Goal: Information Seeking & Learning: Find contact information

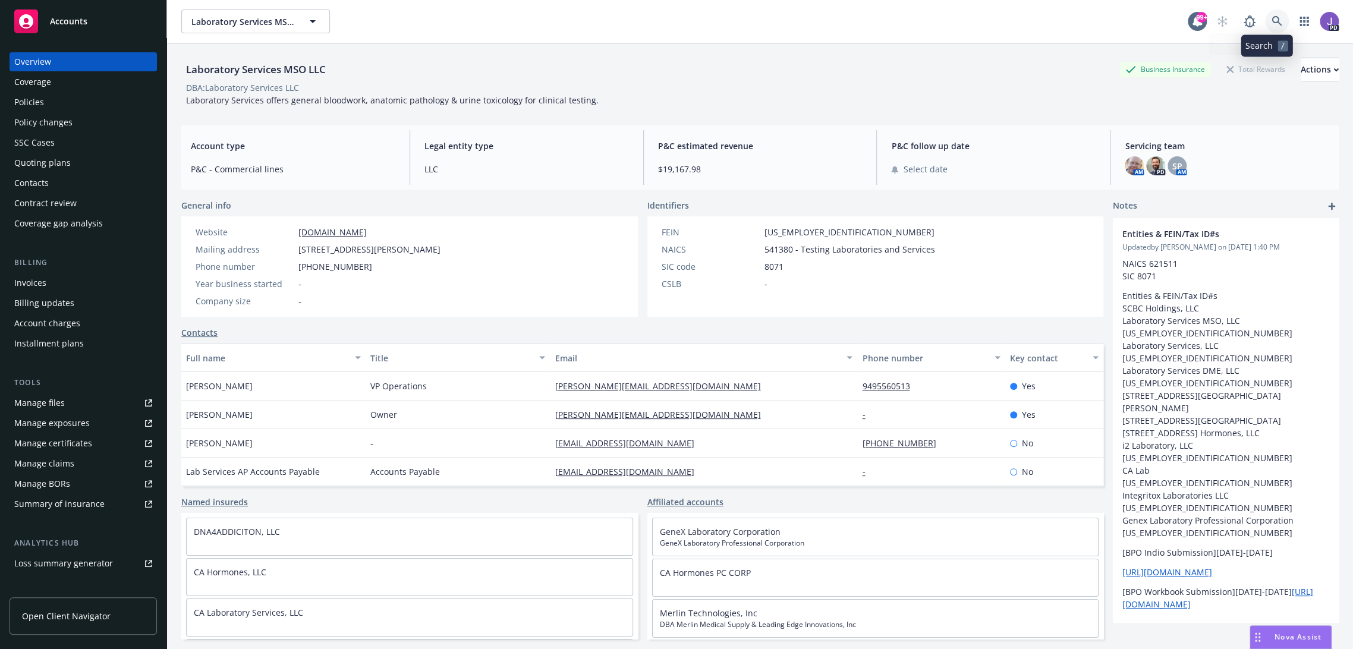
click at [1271, 20] on icon at bounding box center [1276, 21] width 10 height 10
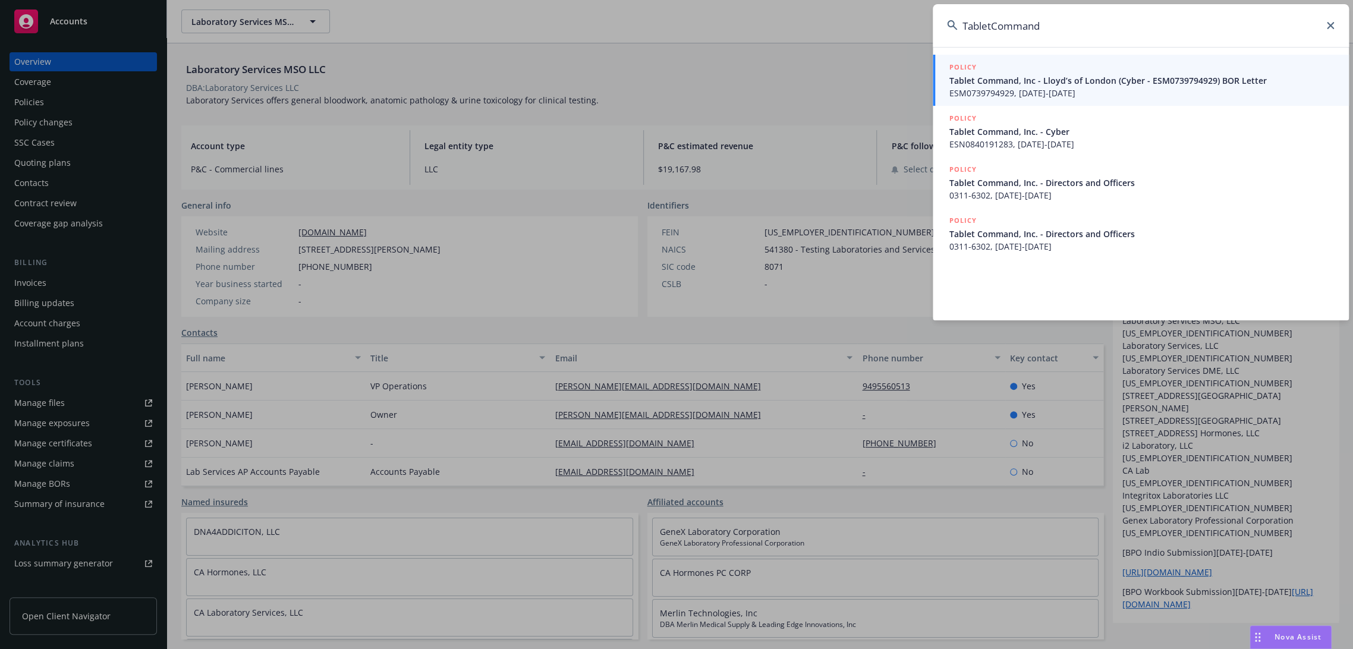
click at [992, 22] on input "TabletCommand" at bounding box center [1140, 25] width 416 height 43
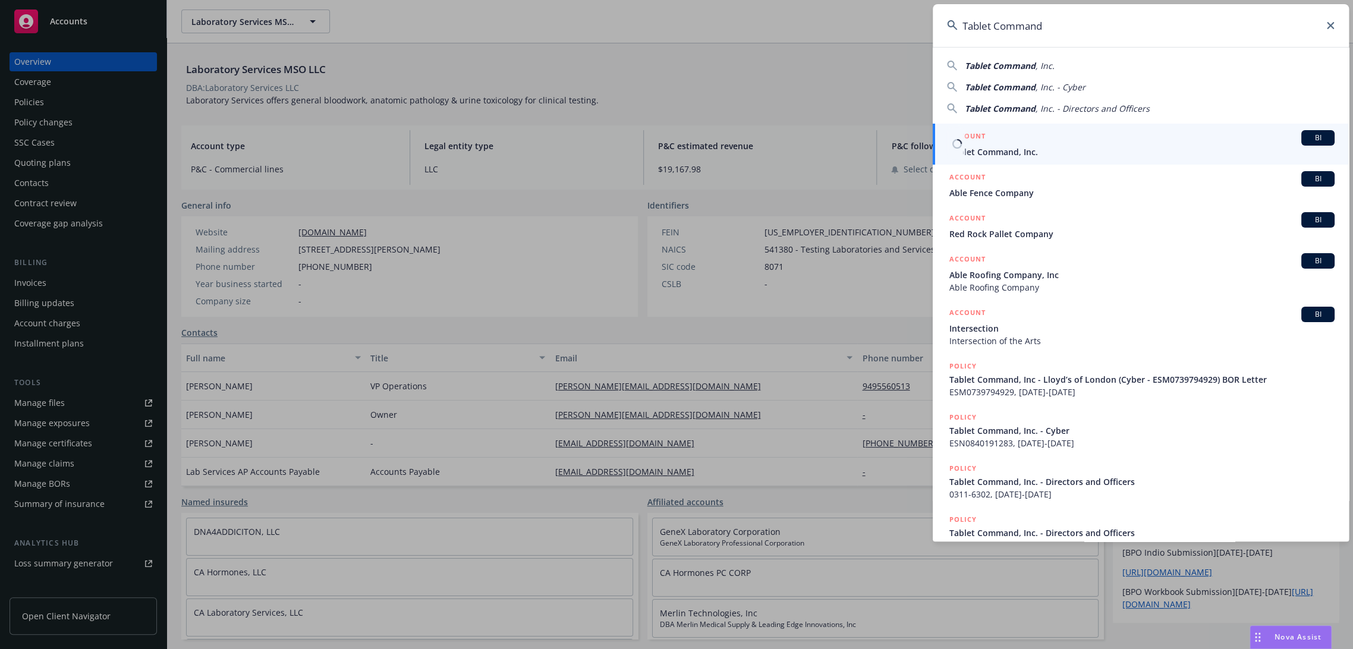
type input "Tablet Command"
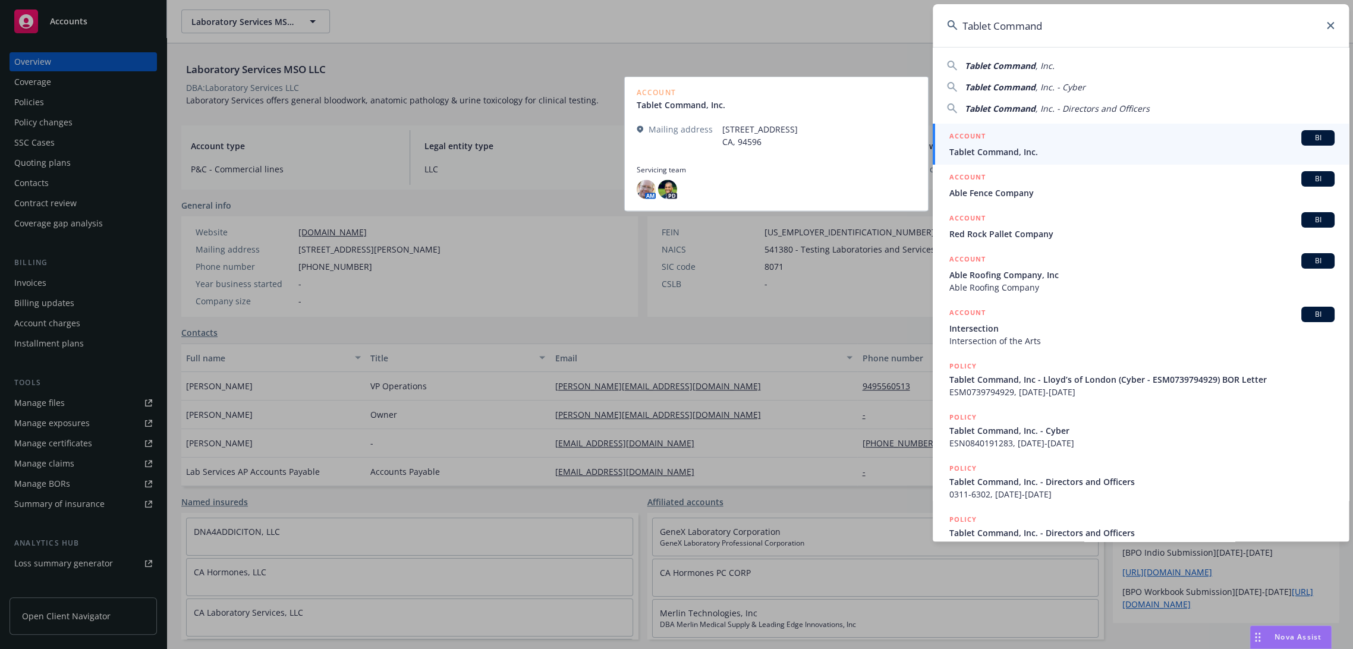
click at [1029, 153] on span "Tablet Command, Inc." at bounding box center [1141, 152] width 385 height 12
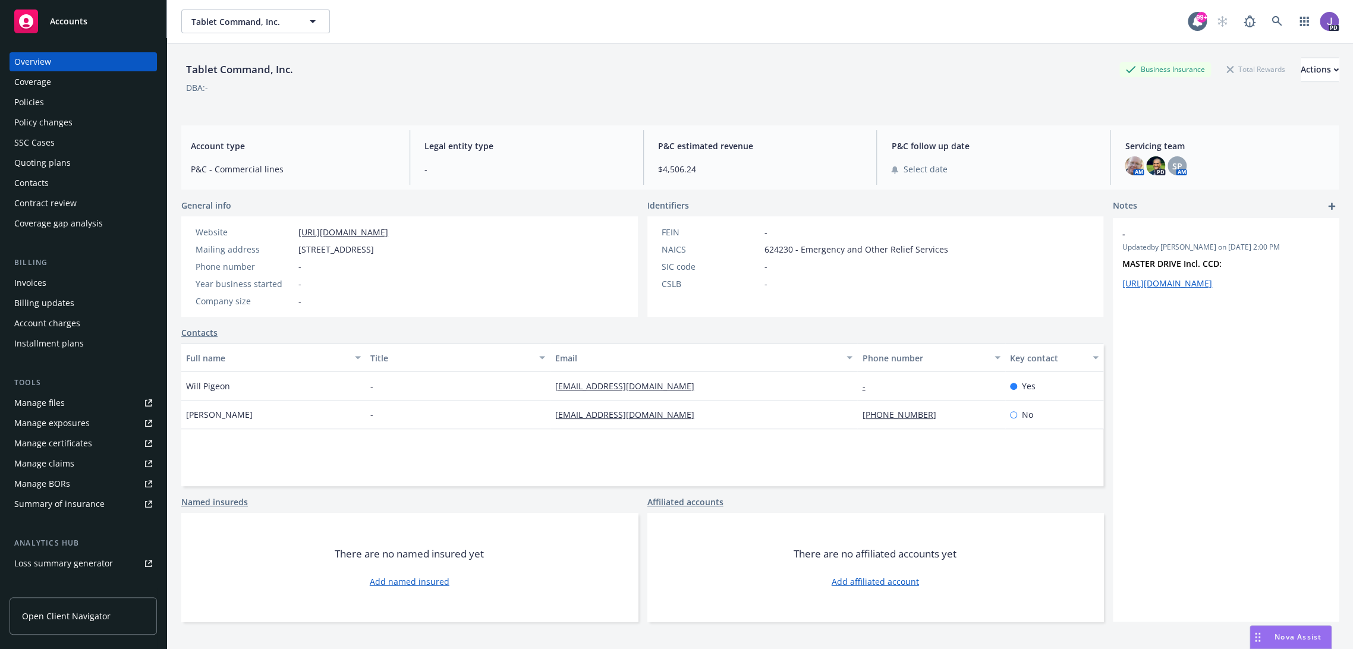
click at [33, 97] on div "Policies" at bounding box center [29, 102] width 30 height 19
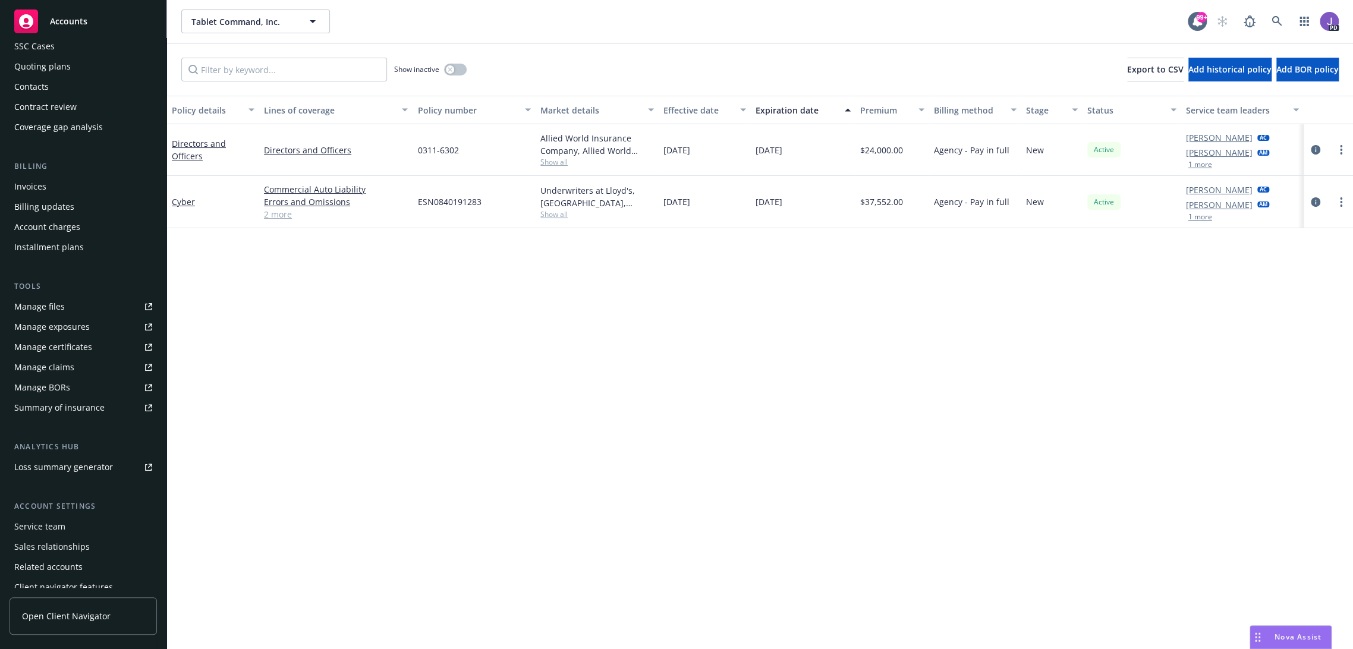
scroll to position [125, 0]
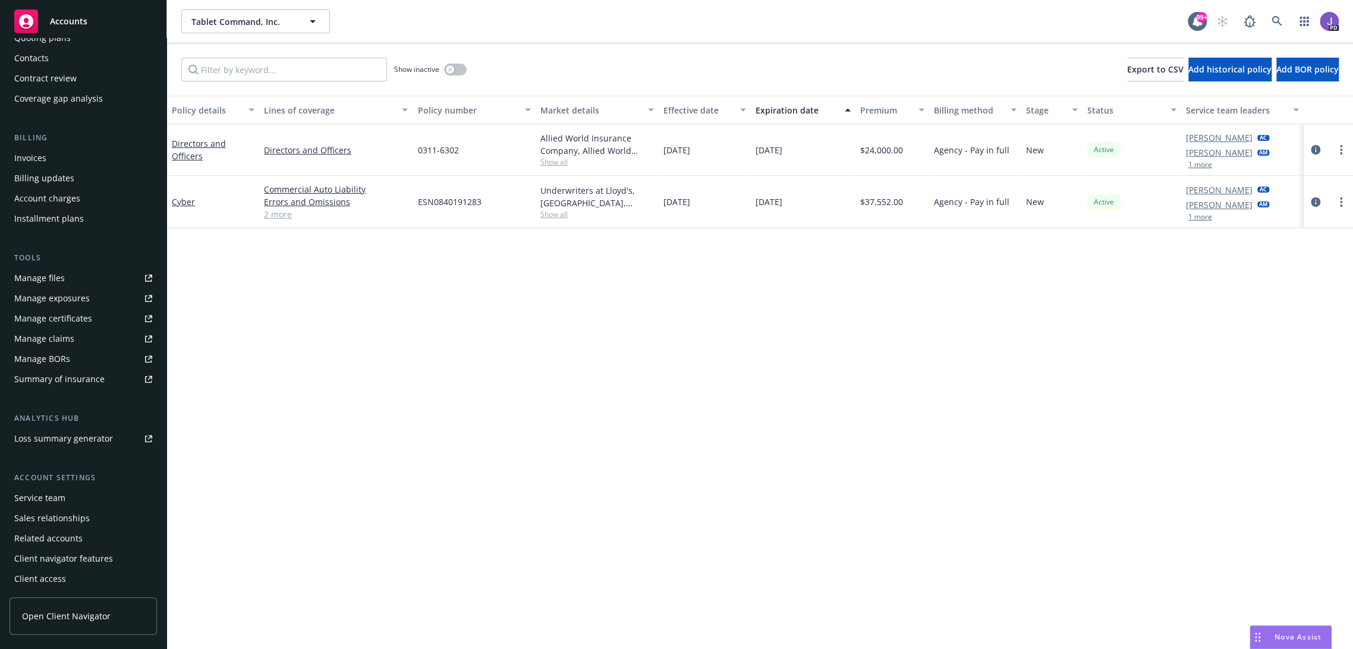
click at [48, 494] on div "Service team" at bounding box center [39, 498] width 51 height 19
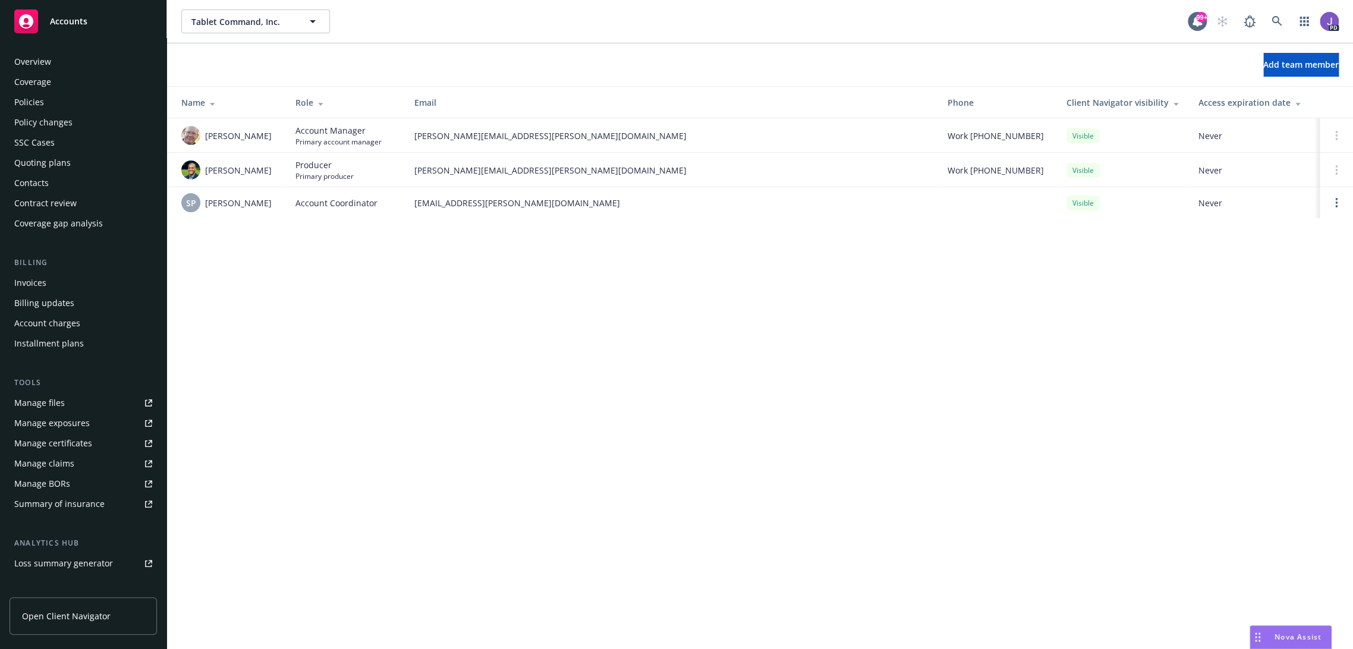
click at [34, 99] on div "Policies" at bounding box center [29, 102] width 30 height 19
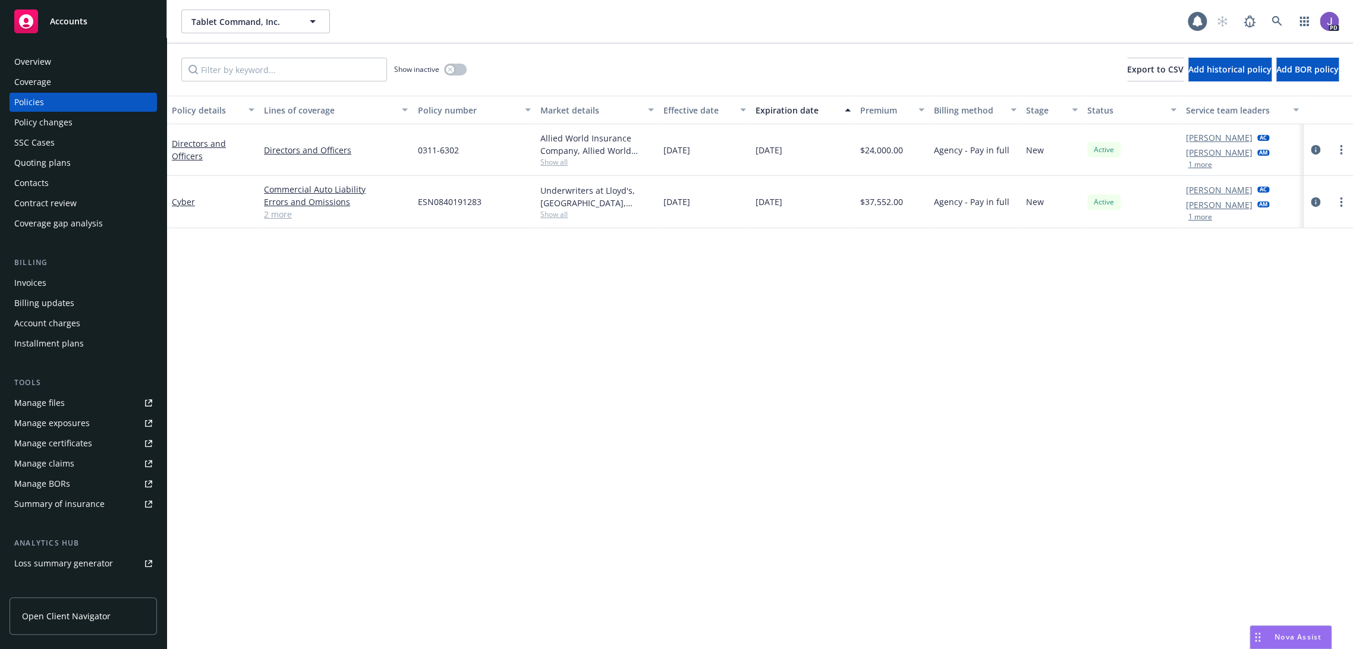
click at [276, 212] on link "2 more" at bounding box center [336, 214] width 144 height 12
click at [1271, 21] on icon at bounding box center [1276, 21] width 11 height 11
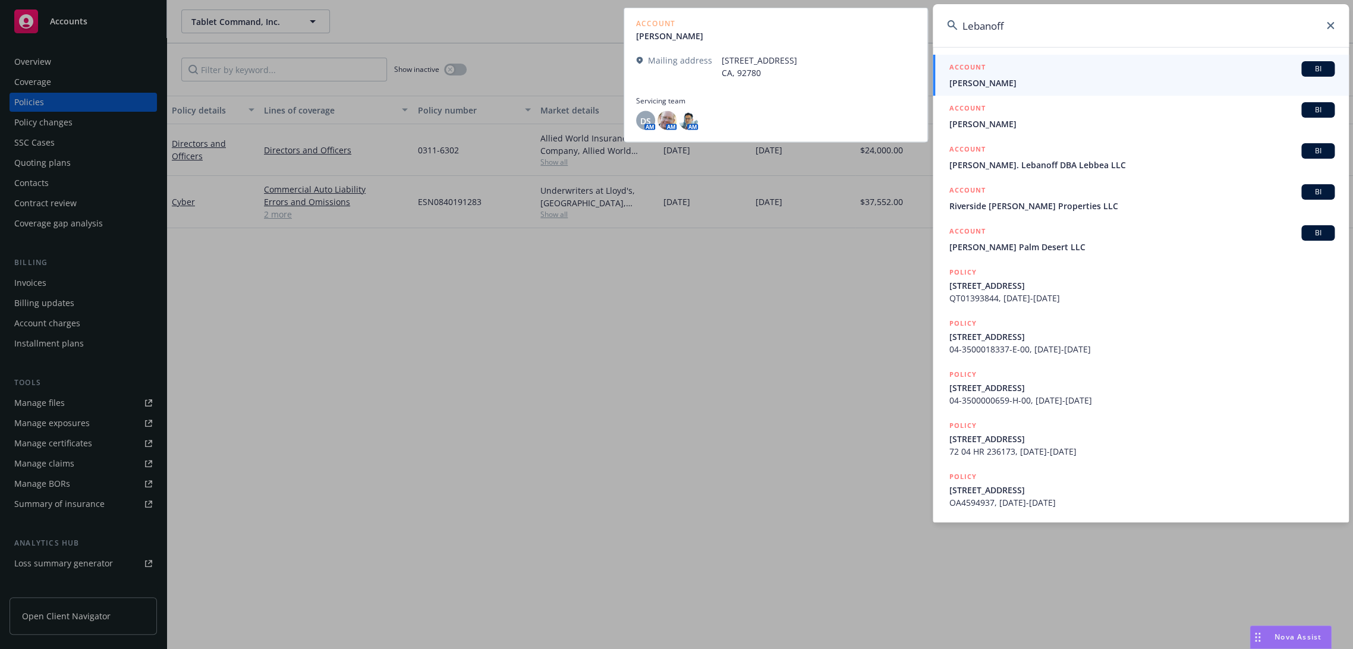
type input "Lebanoff"
click at [998, 77] on span "[PERSON_NAME]" at bounding box center [1141, 83] width 385 height 12
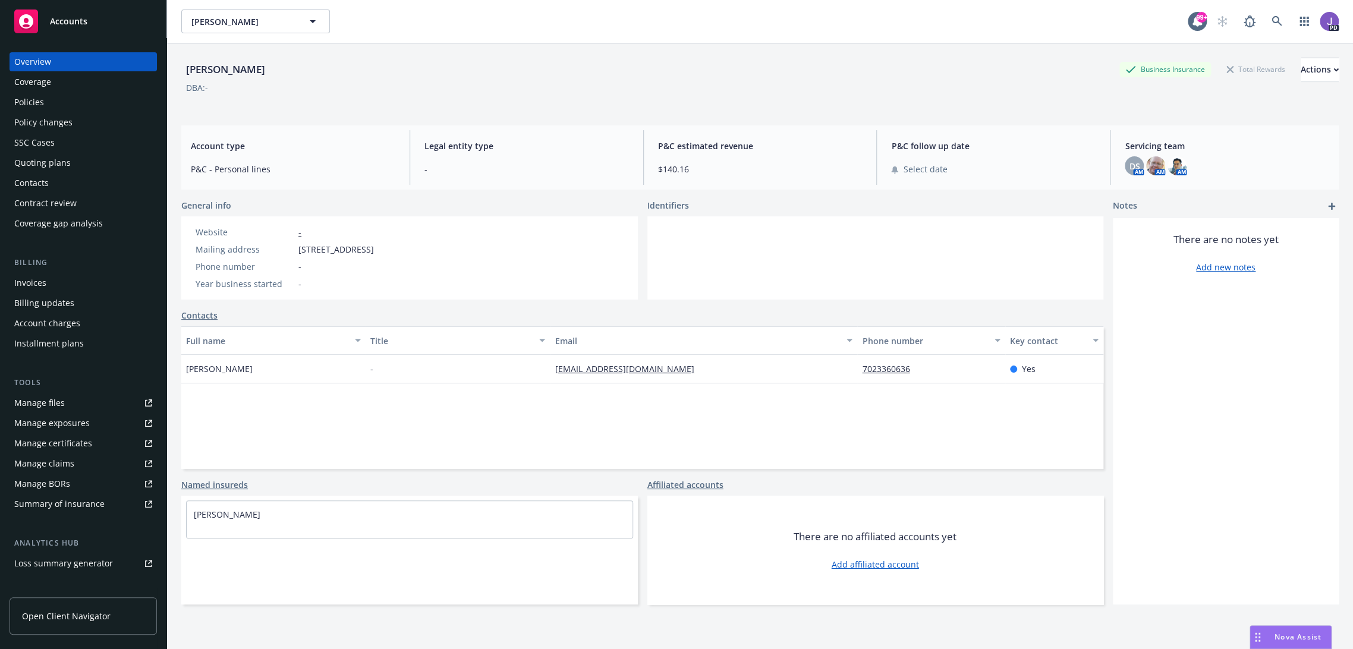
click at [47, 108] on div "Policies" at bounding box center [83, 102] width 138 height 19
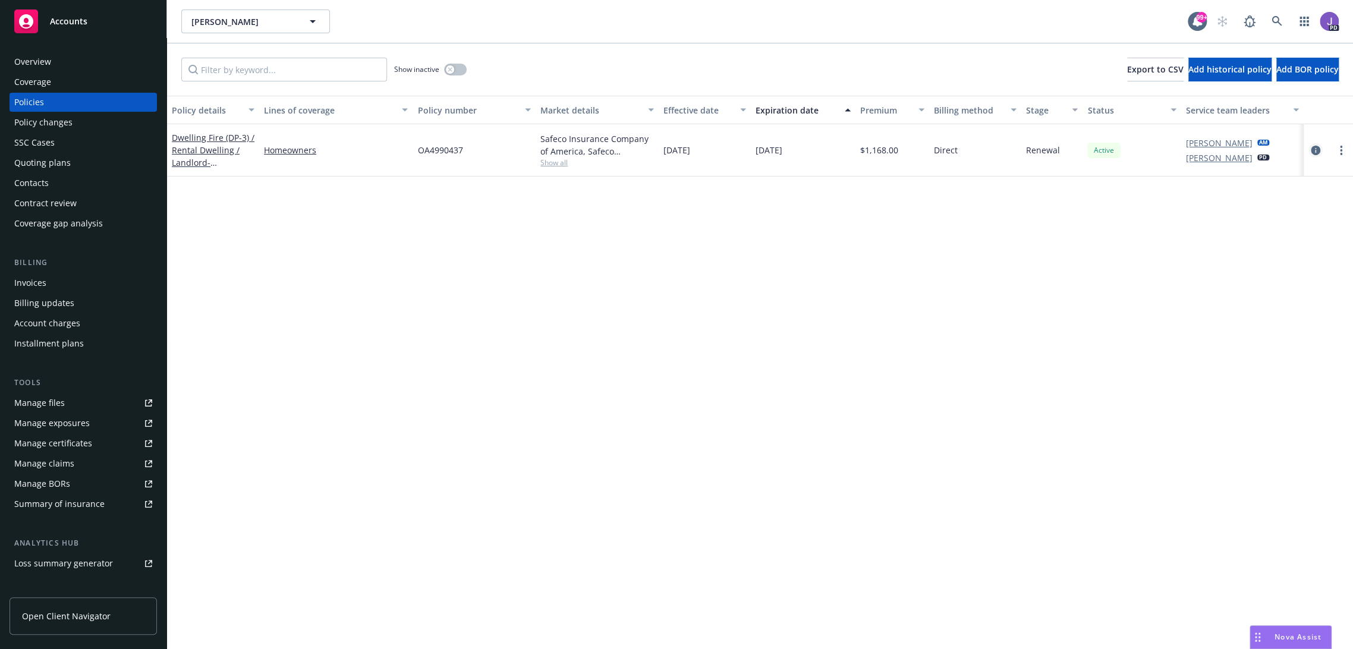
click at [1310, 146] on icon "circleInformation" at bounding box center [1315, 151] width 10 height 10
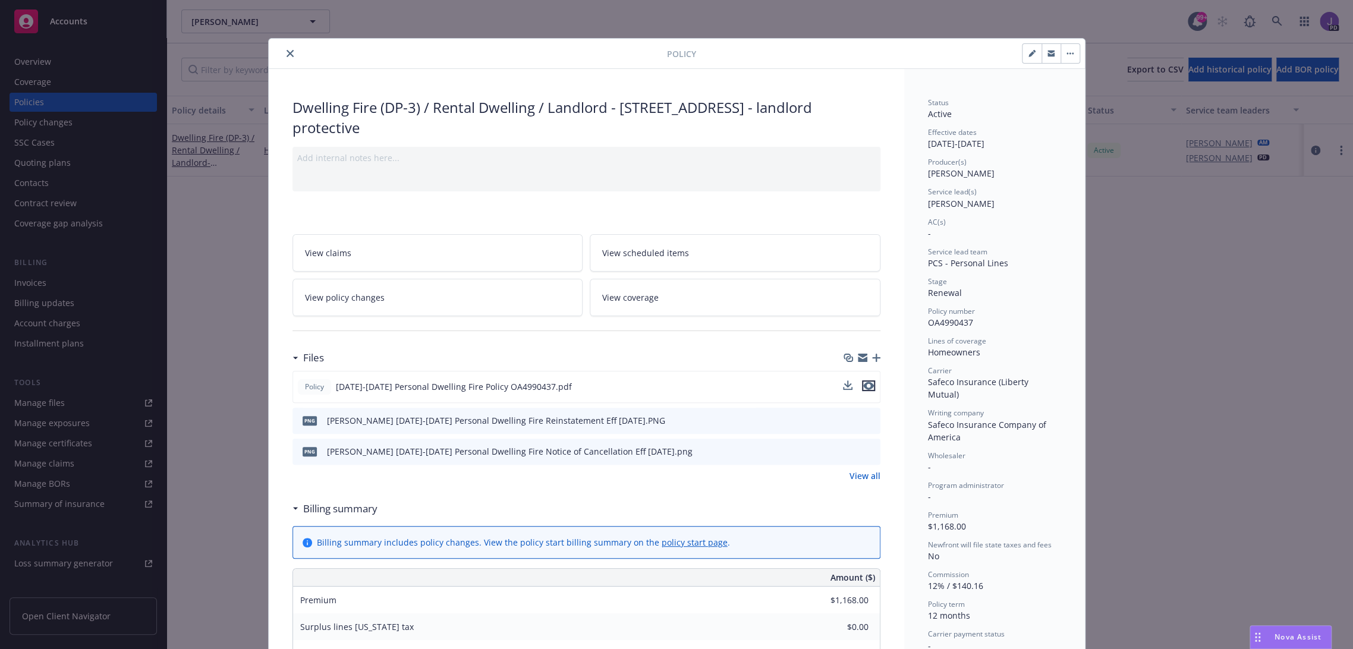
click at [864, 383] on icon "preview file" at bounding box center [868, 386] width 11 height 8
click at [289, 56] on button "close" at bounding box center [290, 53] width 14 height 14
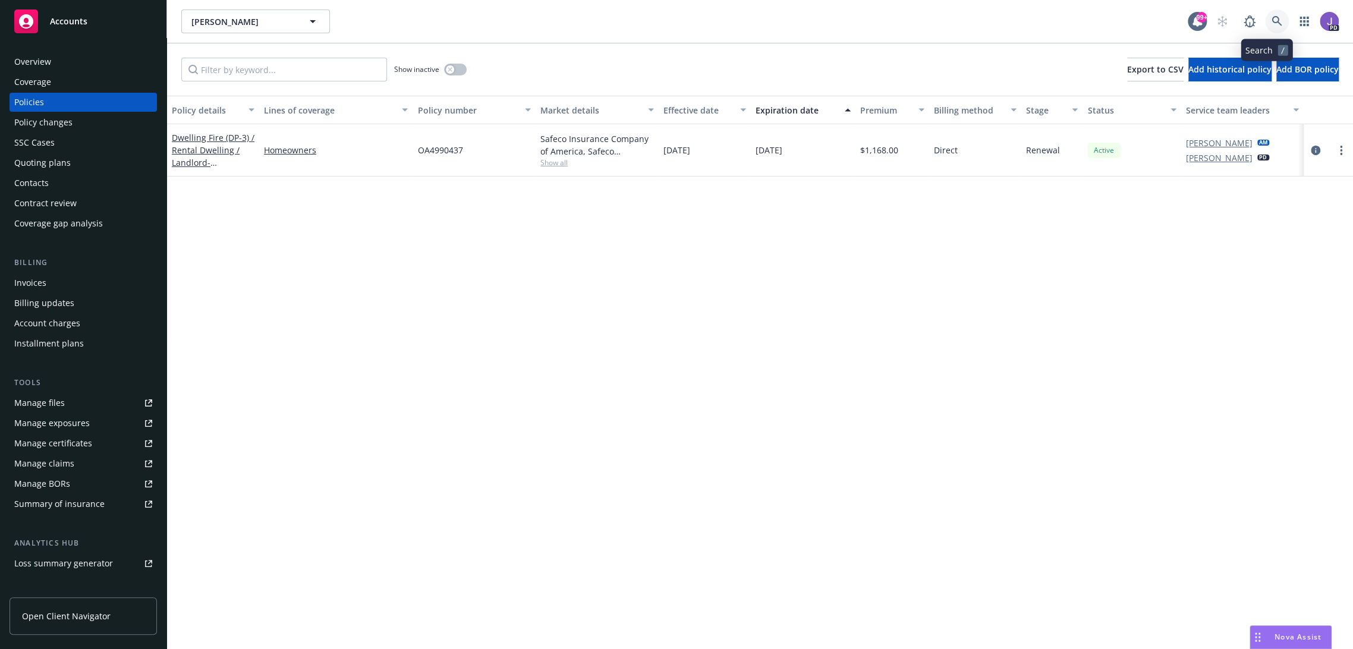
click at [1269, 14] on link at bounding box center [1277, 22] width 24 height 24
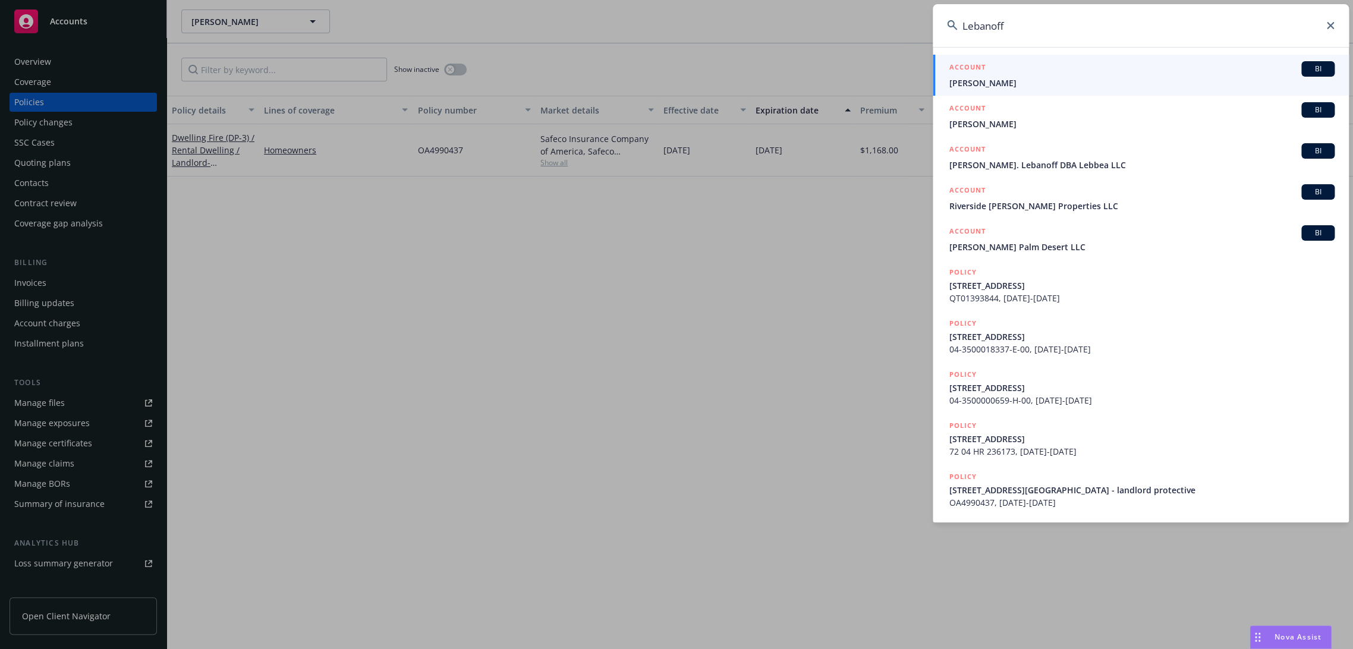
type input "Lebanoff"
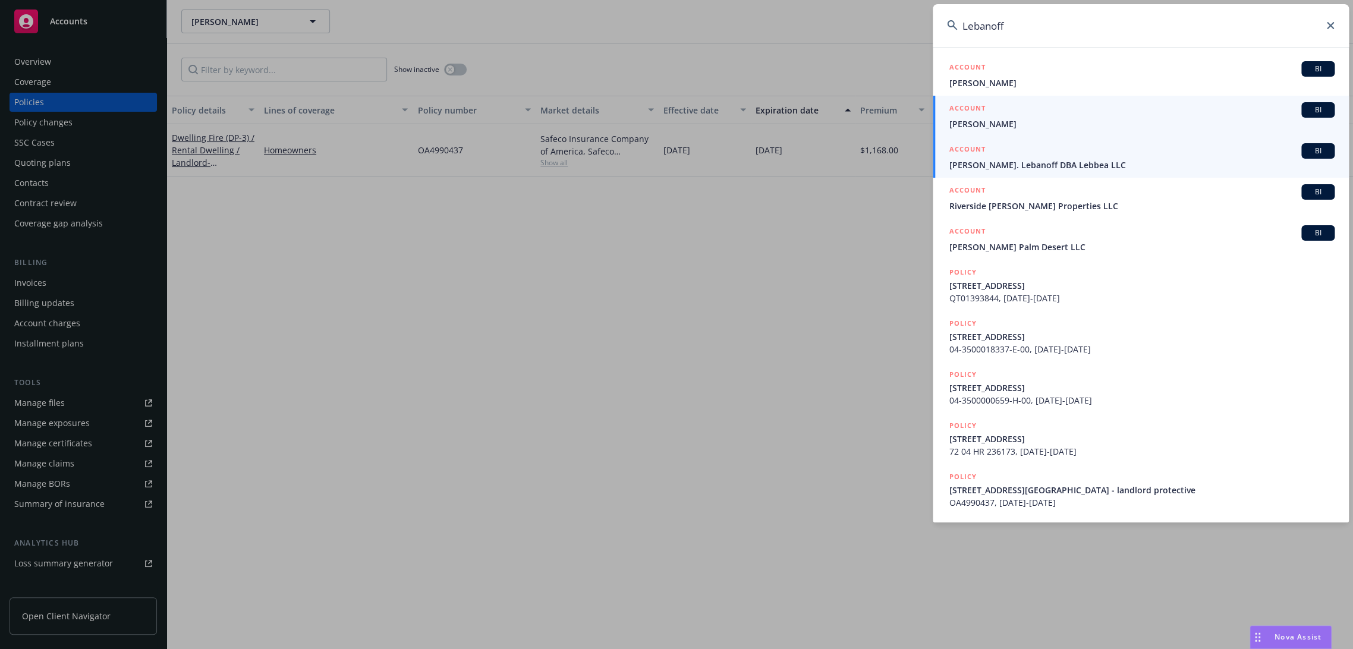
click at [1059, 168] on span "[PERSON_NAME]. Lebanoff DBA Lebbea LLC" at bounding box center [1141, 165] width 385 height 12
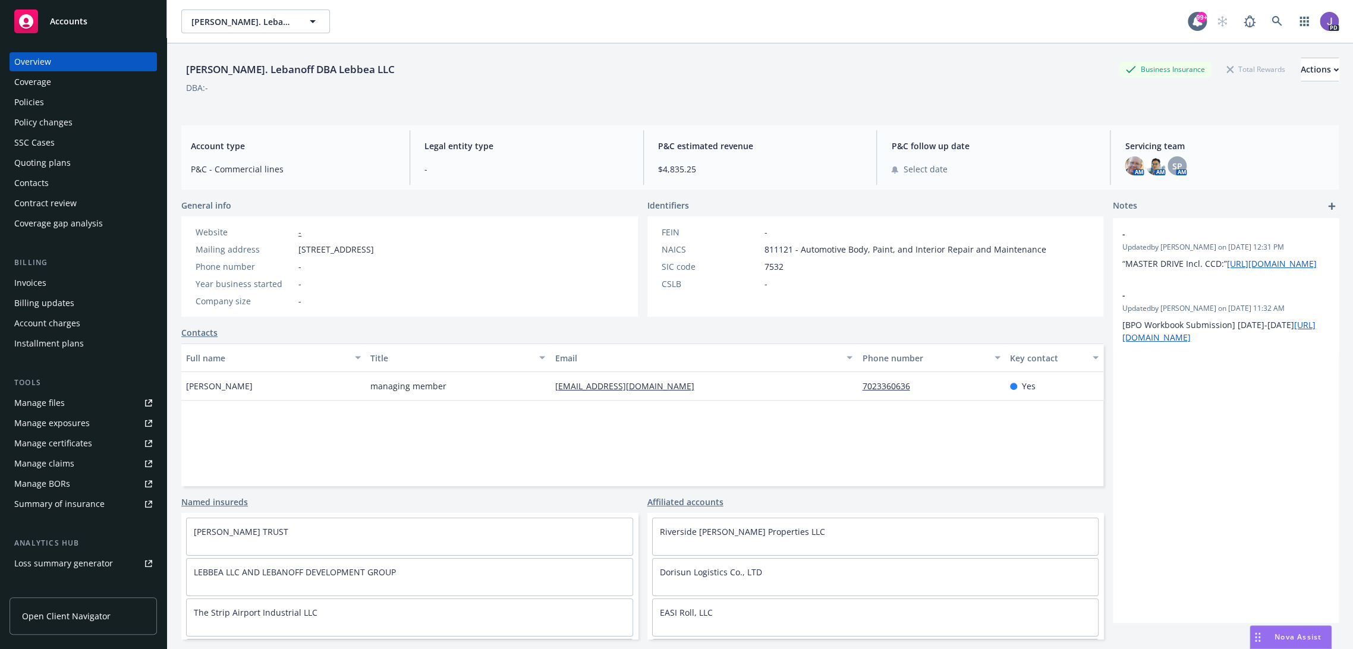
click at [42, 103] on div "Policies" at bounding box center [29, 102] width 30 height 19
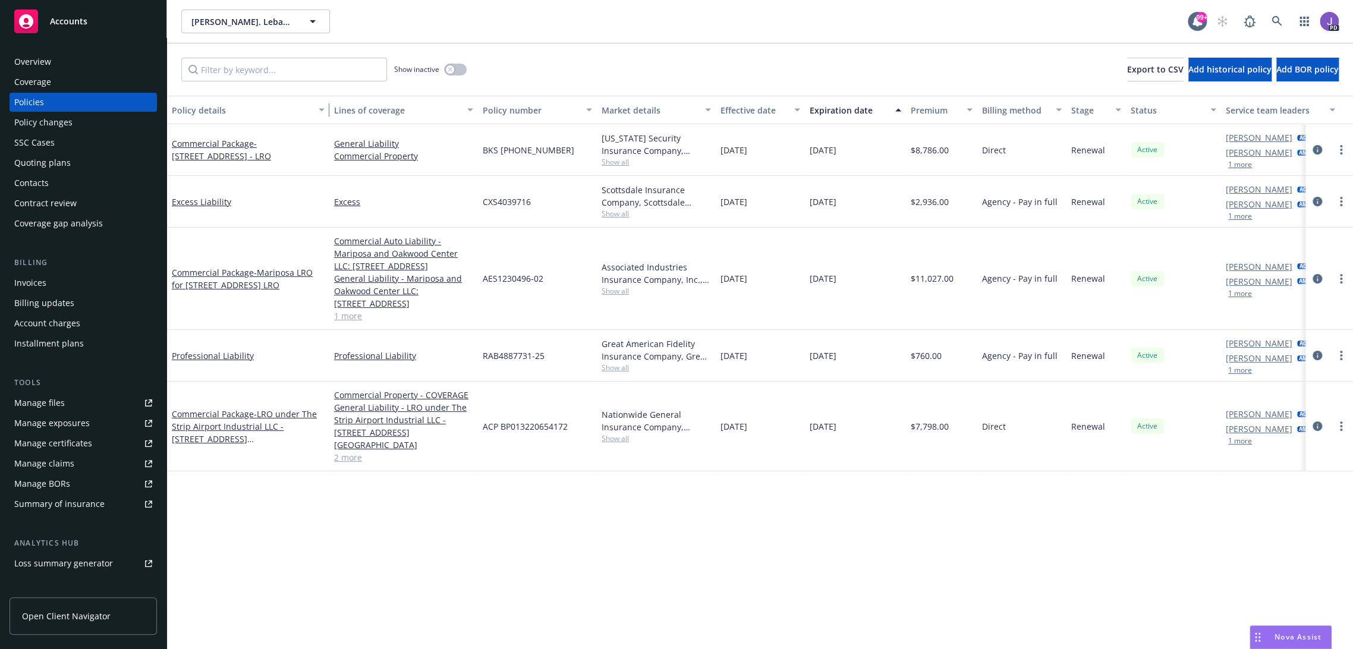
drag, startPoint x: 257, startPoint y: 106, endPoint x: 330, endPoint y: 106, distance: 73.1
click at [330, 106] on div "Policy details Lines of coverage Policy number Market details Effective date Ex…" at bounding box center [777, 110] width 1220 height 29
click at [1312, 149] on icon "circleInformation" at bounding box center [1317, 150] width 10 height 10
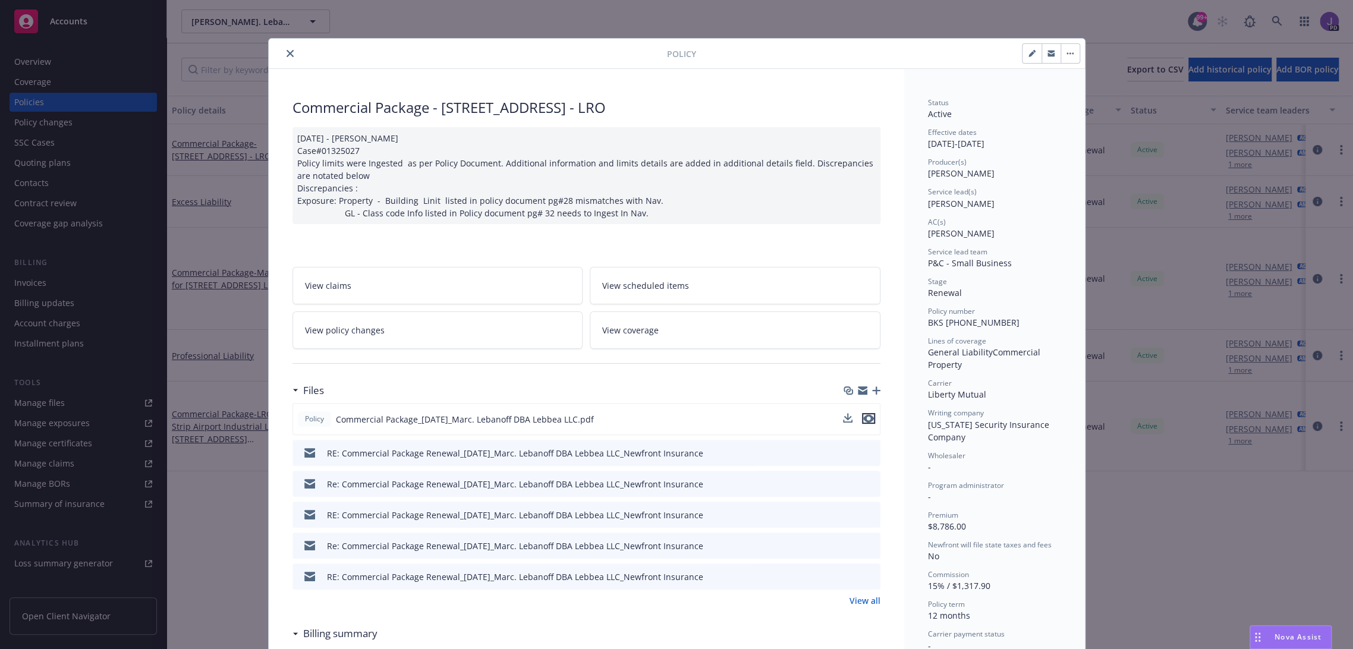
click at [864, 418] on icon "preview file" at bounding box center [868, 418] width 11 height 8
click at [286, 50] on icon "close" at bounding box center [289, 53] width 7 height 7
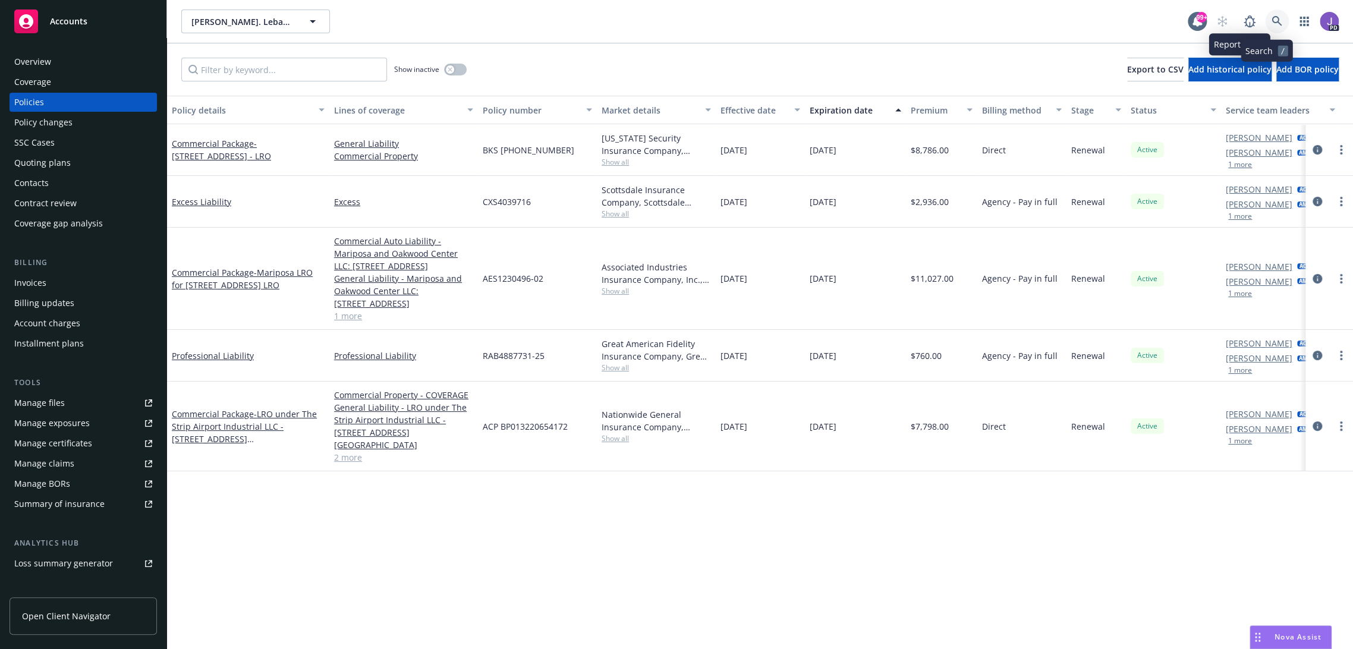
click at [1271, 23] on icon at bounding box center [1276, 21] width 11 height 11
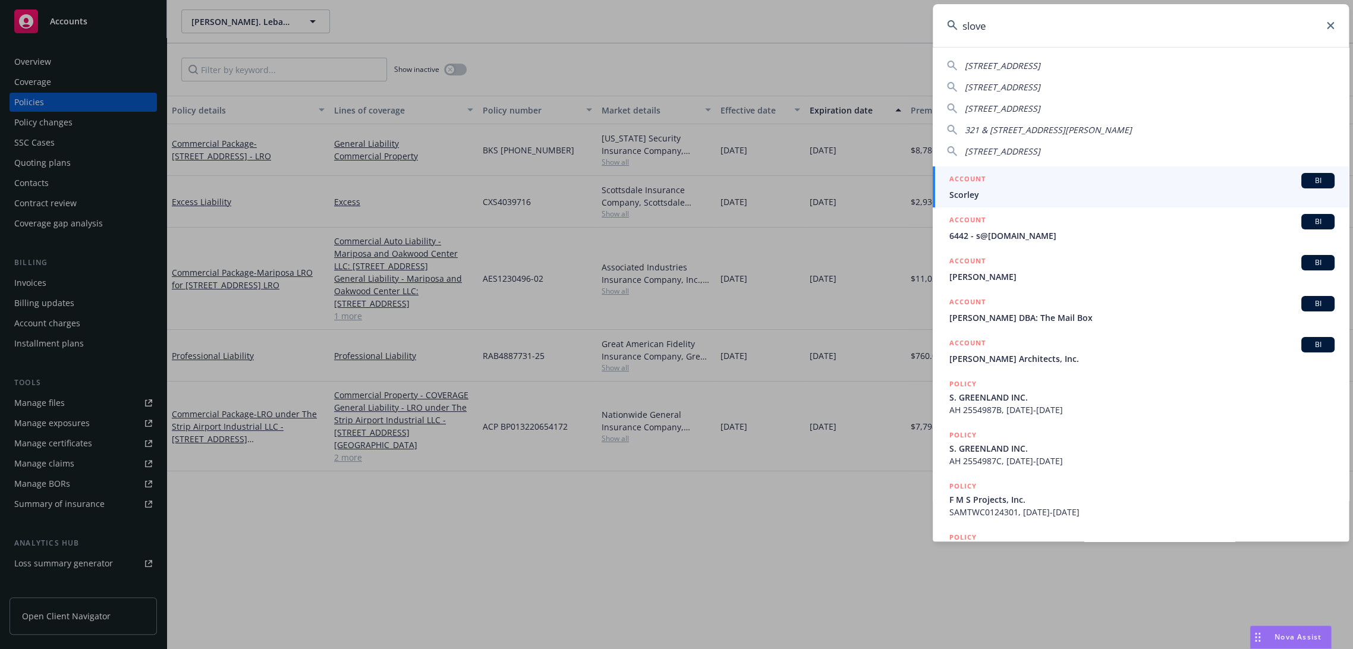
type input "[PERSON_NAME]"
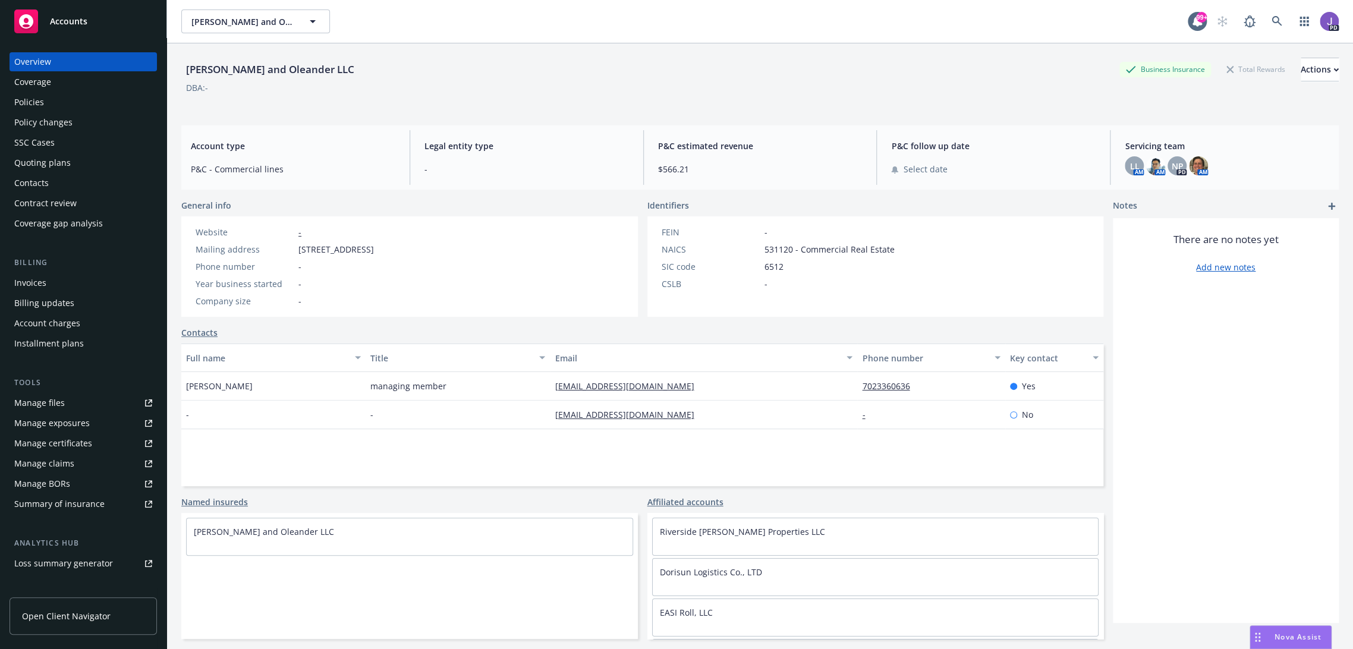
click at [48, 99] on div "Policies" at bounding box center [83, 102] width 138 height 19
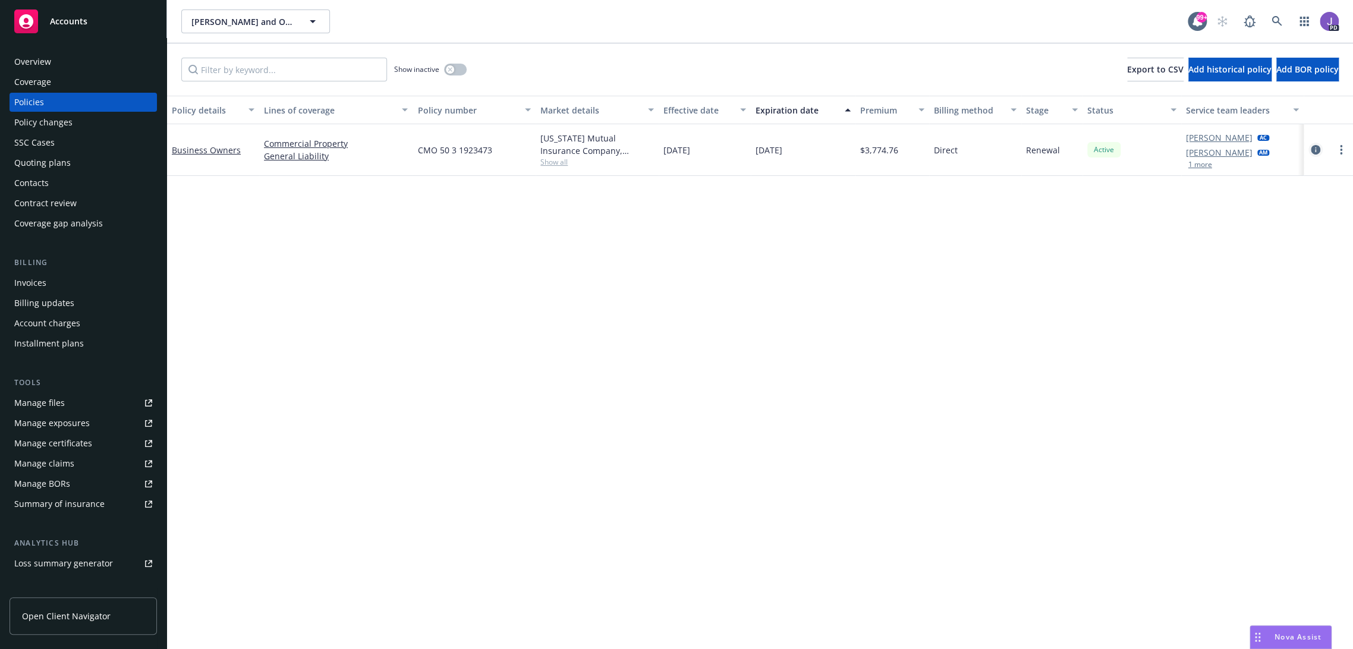
click at [1310, 145] on icon "circleInformation" at bounding box center [1315, 150] width 10 height 10
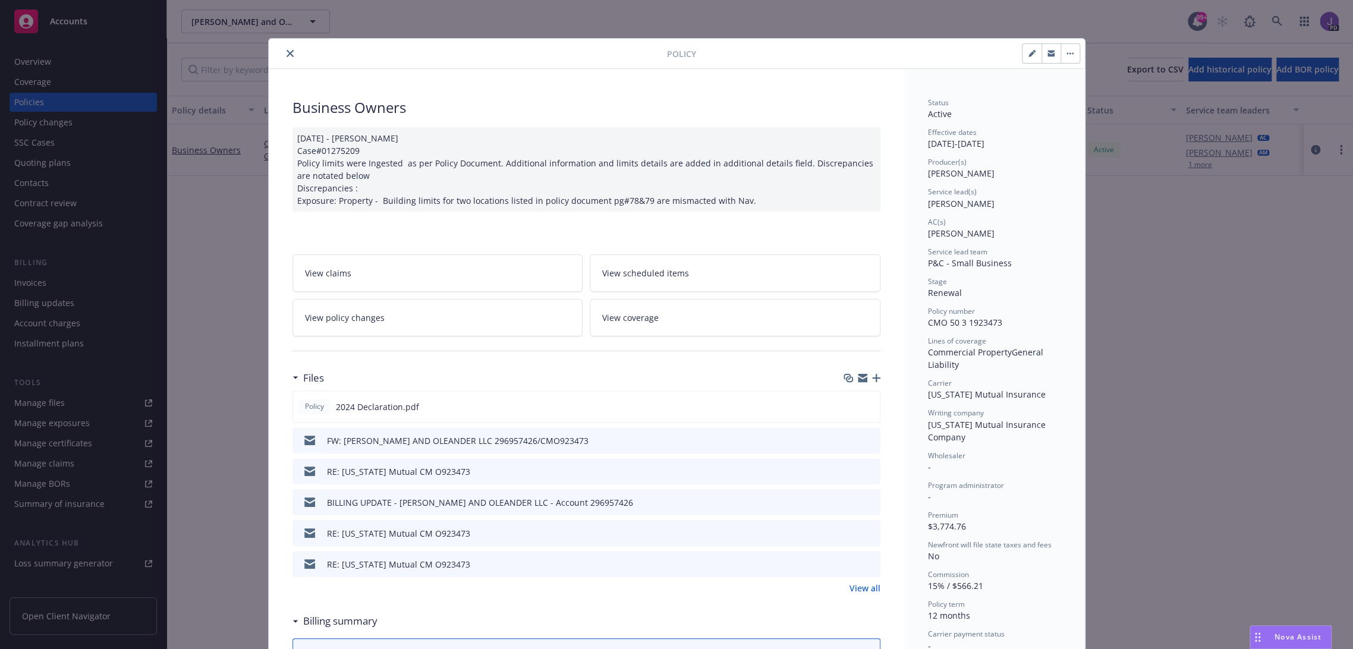
click at [222, 220] on div "Policy Business Owners [DATE] - [PERSON_NAME] Case#01275209 Policy limits were …" at bounding box center [676, 324] width 1353 height 649
click at [844, 404] on icon "download file" at bounding box center [849, 406] width 10 height 10
click at [286, 53] on icon "close" at bounding box center [289, 53] width 7 height 7
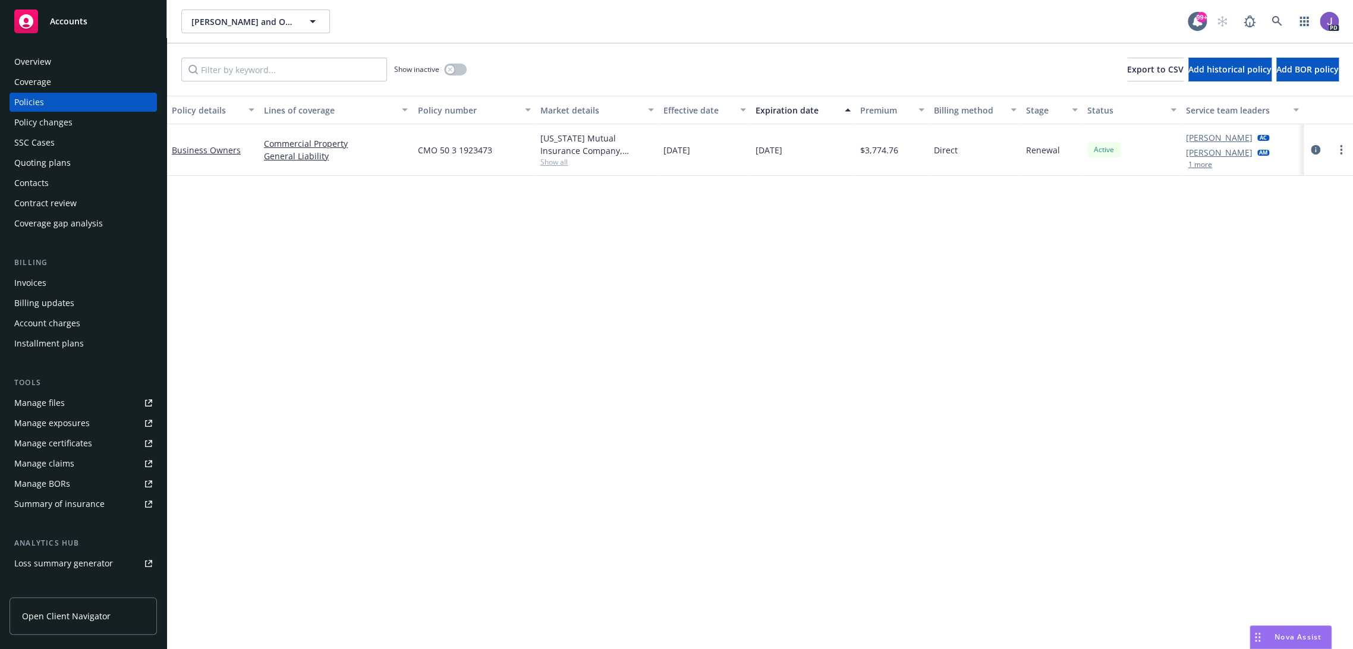
click at [56, 67] on div "Overview" at bounding box center [83, 61] width 138 height 19
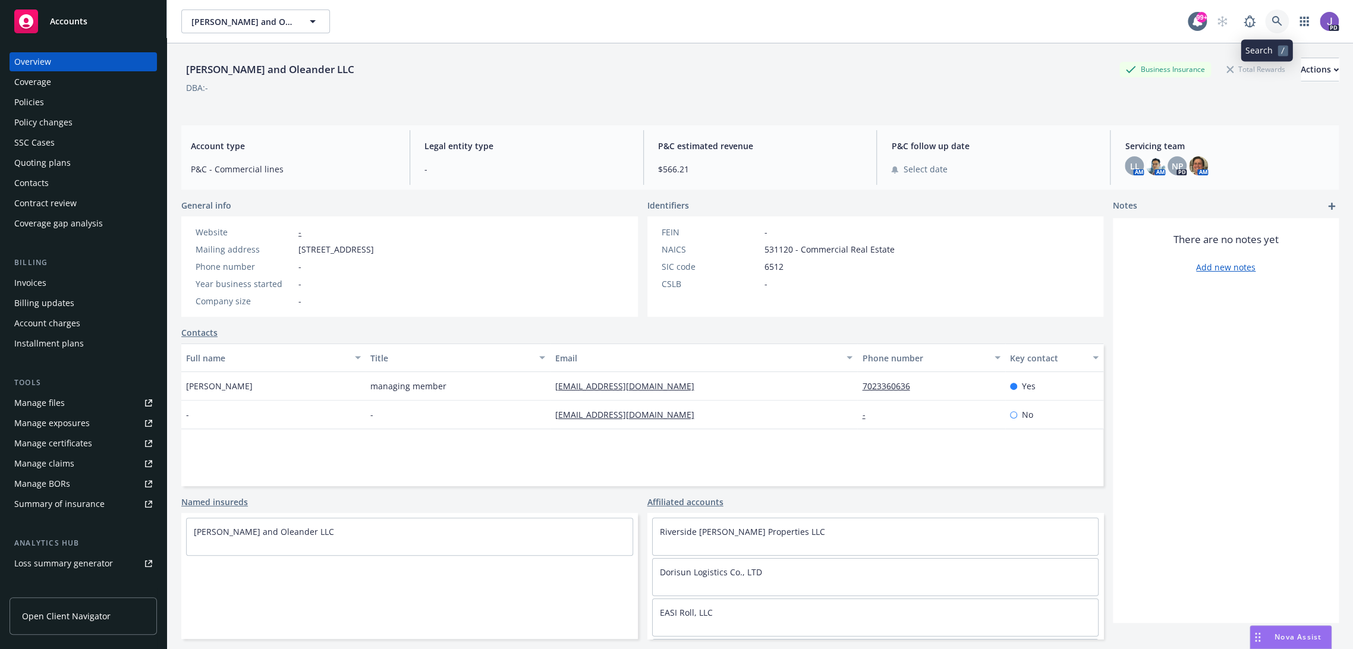
click at [1271, 23] on icon at bounding box center [1276, 21] width 11 height 11
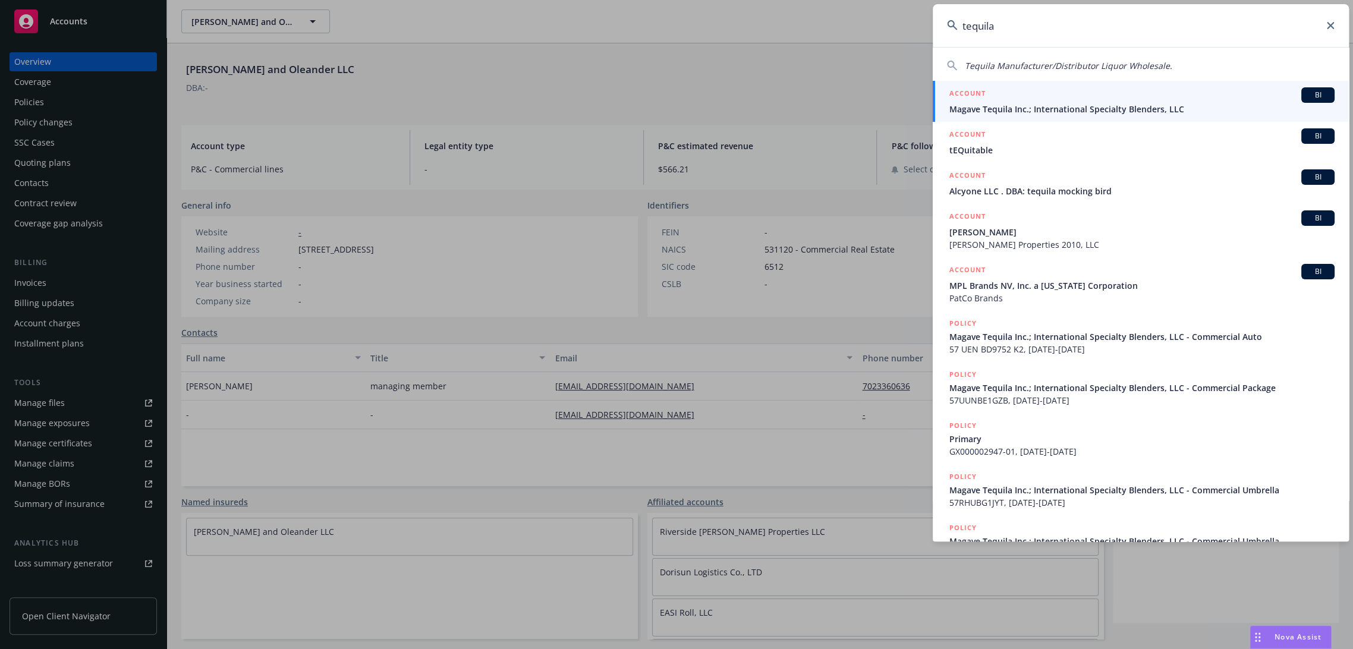
type input "tequila"
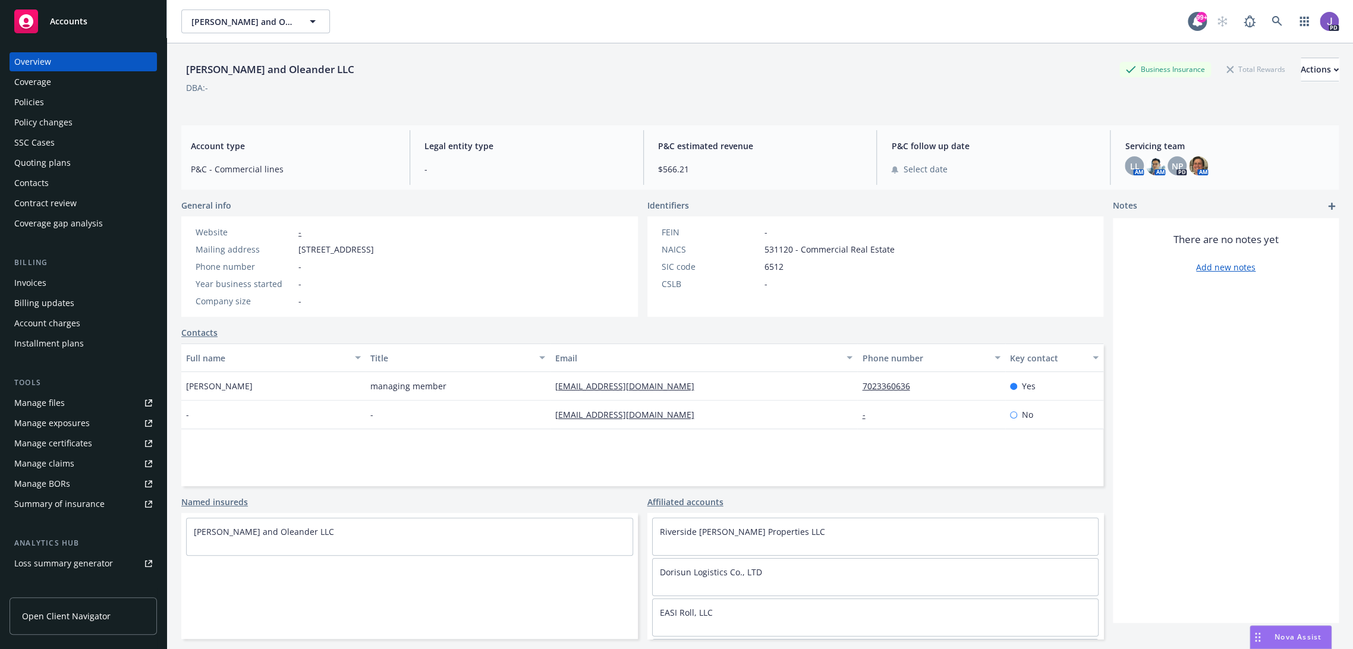
click at [436, 46] on div "[PERSON_NAME] and Oleander LLC Business Insurance Total Rewards Actions DBA: -" at bounding box center [759, 79] width 1157 height 73
click at [1265, 14] on link at bounding box center [1277, 22] width 24 height 24
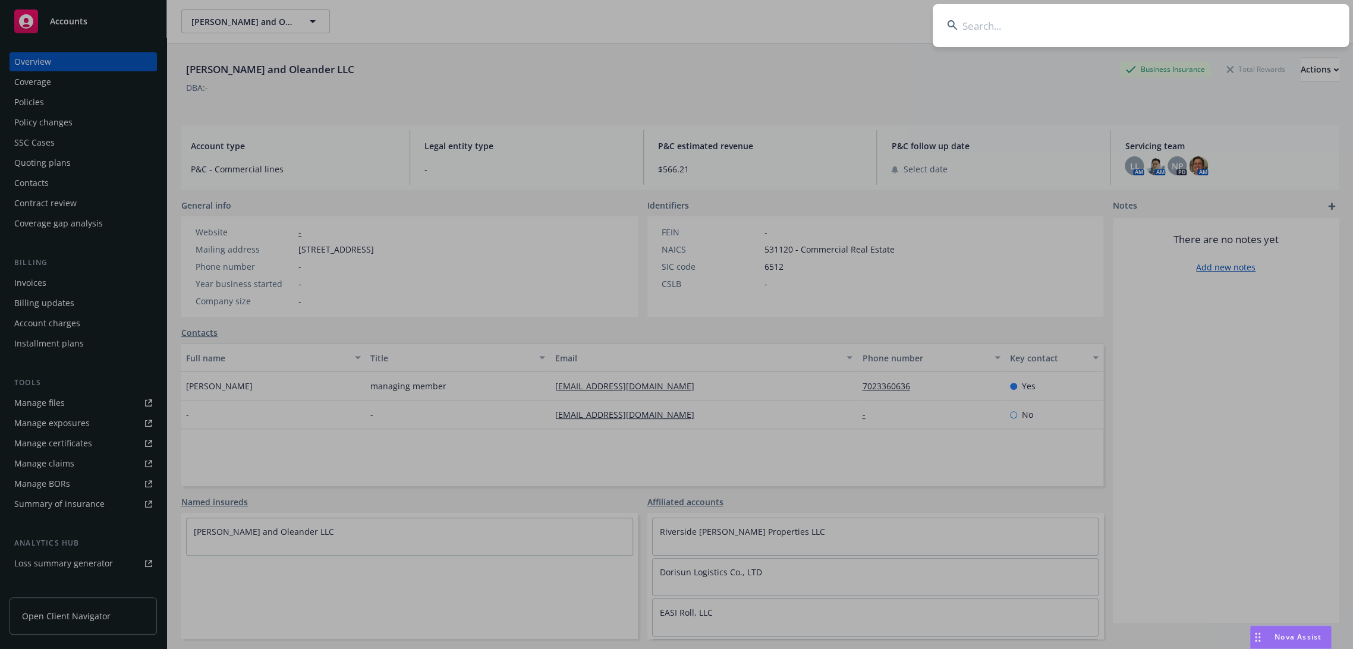
click at [1154, 19] on input at bounding box center [1140, 25] width 416 height 43
paste input "Ilatequila"
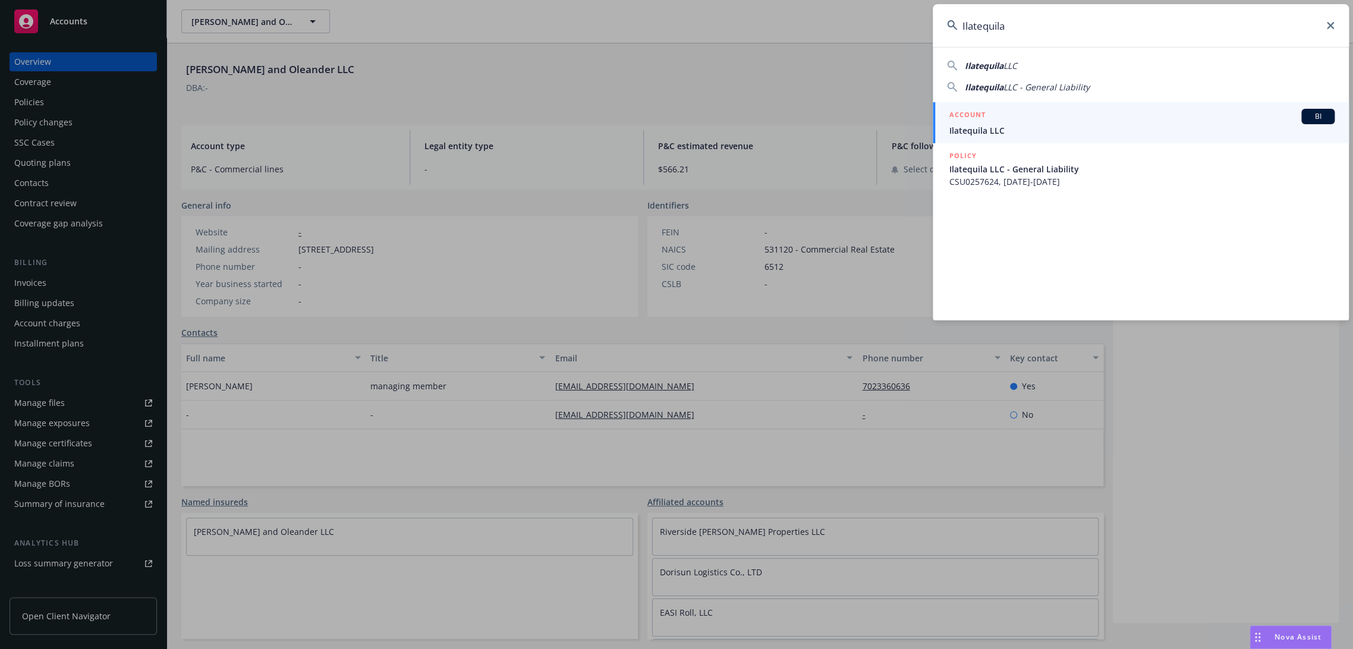
type input "Ilatequila"
click at [1003, 118] on div "ACCOUNT BI" at bounding box center [1141, 116] width 385 height 15
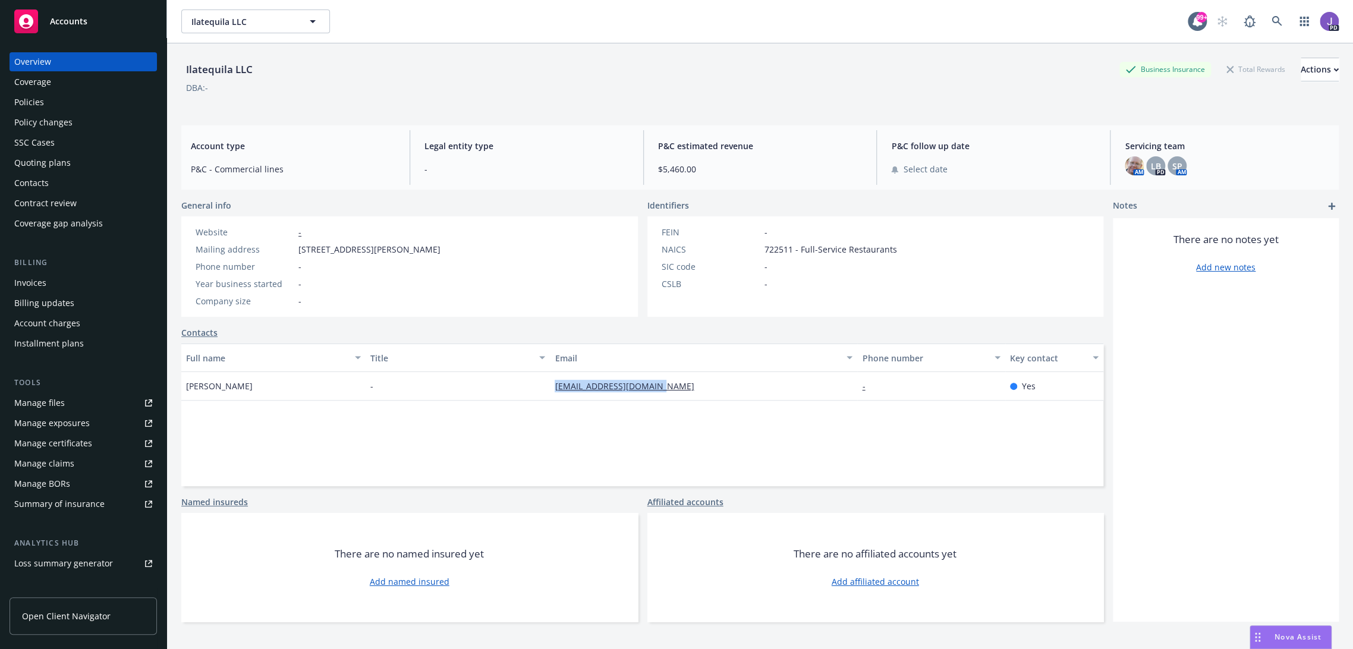
drag, startPoint x: 686, startPoint y: 390, endPoint x: 547, endPoint y: 405, distance: 140.5
click at [550, 389] on div "[EMAIL_ADDRESS][DOMAIN_NAME]" at bounding box center [703, 386] width 307 height 29
copy link "[EMAIL_ADDRESS][DOMAIN_NAME]"
click at [1271, 20] on icon at bounding box center [1276, 21] width 11 height 11
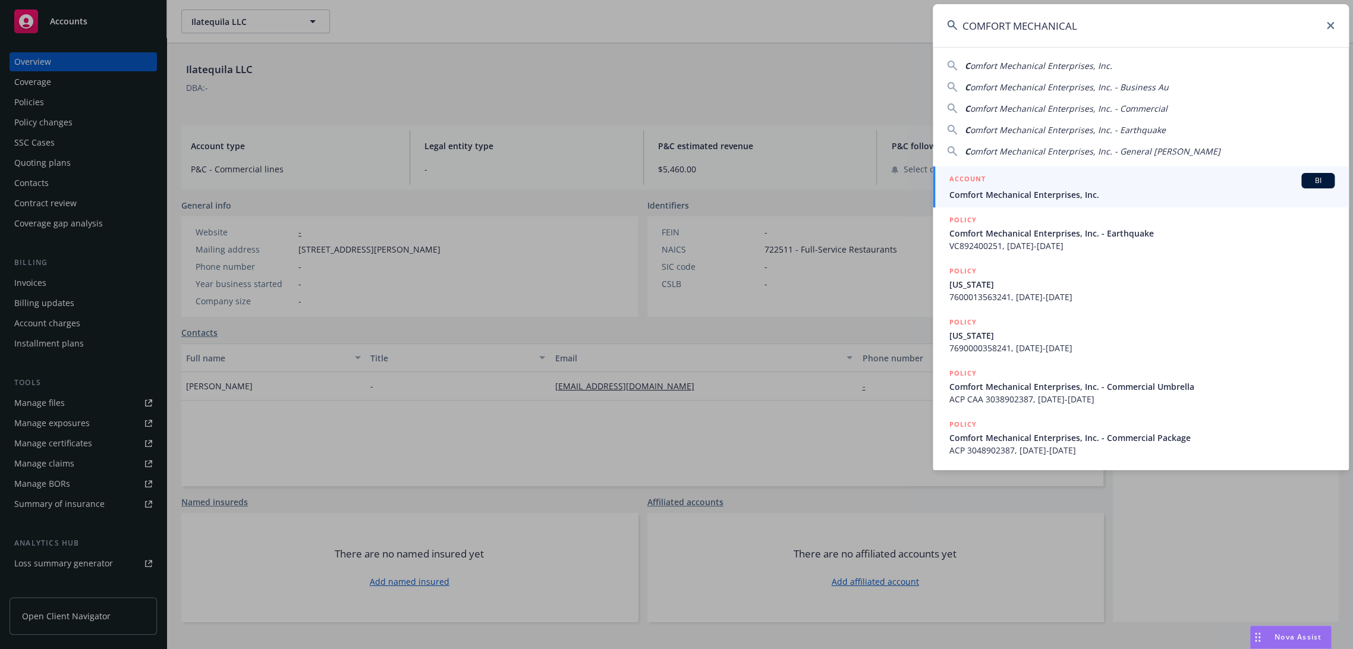
type input "COMFORT MECHANICAL"
click at [1034, 194] on span "Comfort Mechanical Enterprises, Inc." at bounding box center [1141, 194] width 385 height 12
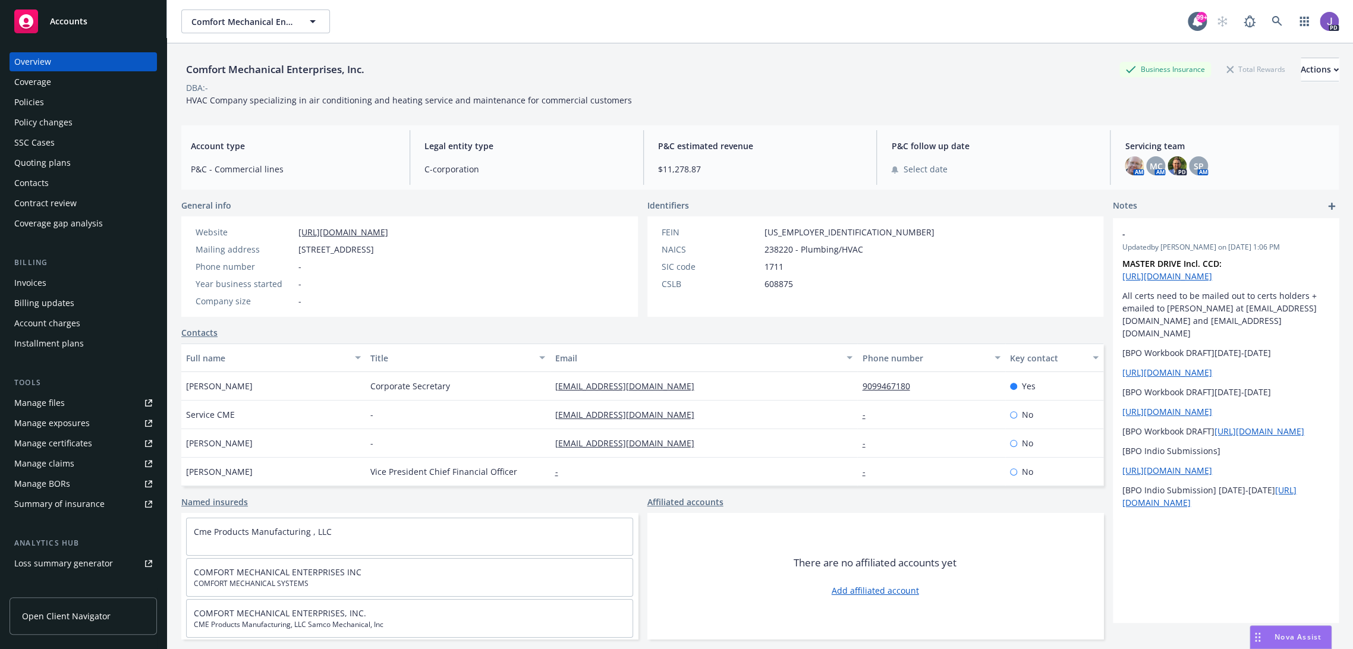
click at [74, 93] on div "Policies" at bounding box center [83, 102] width 138 height 19
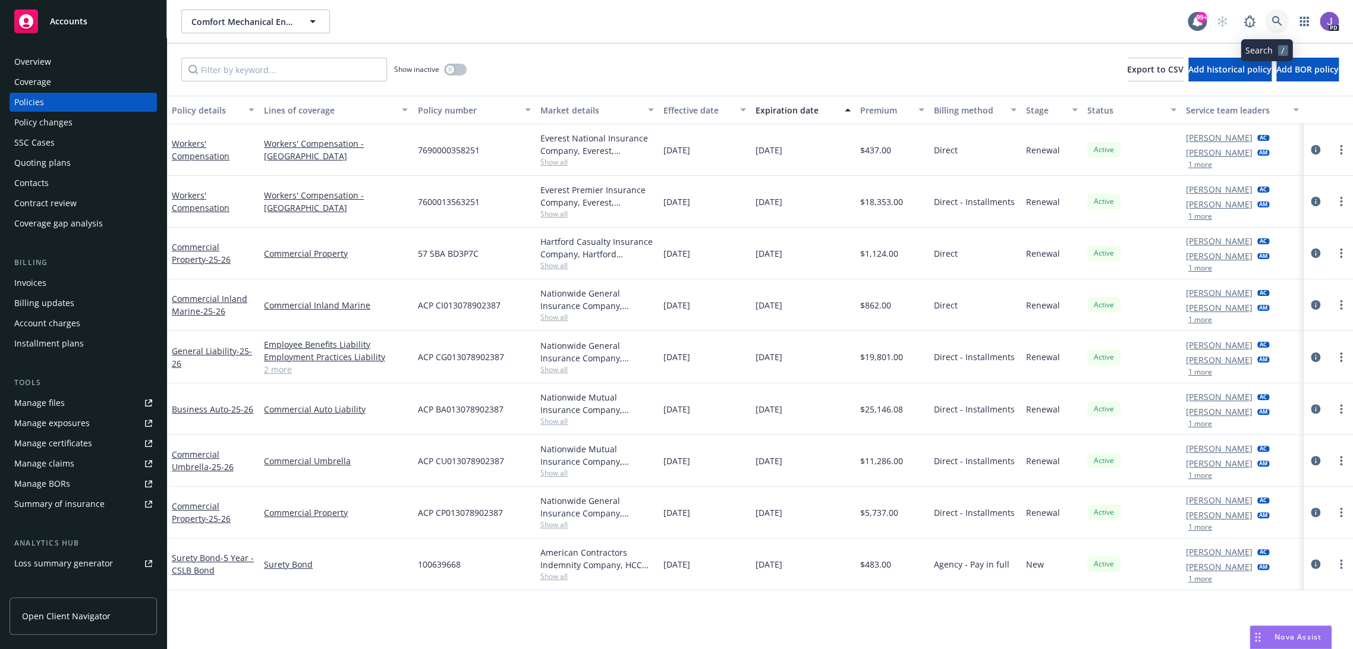
click at [1271, 20] on icon at bounding box center [1276, 21] width 10 height 10
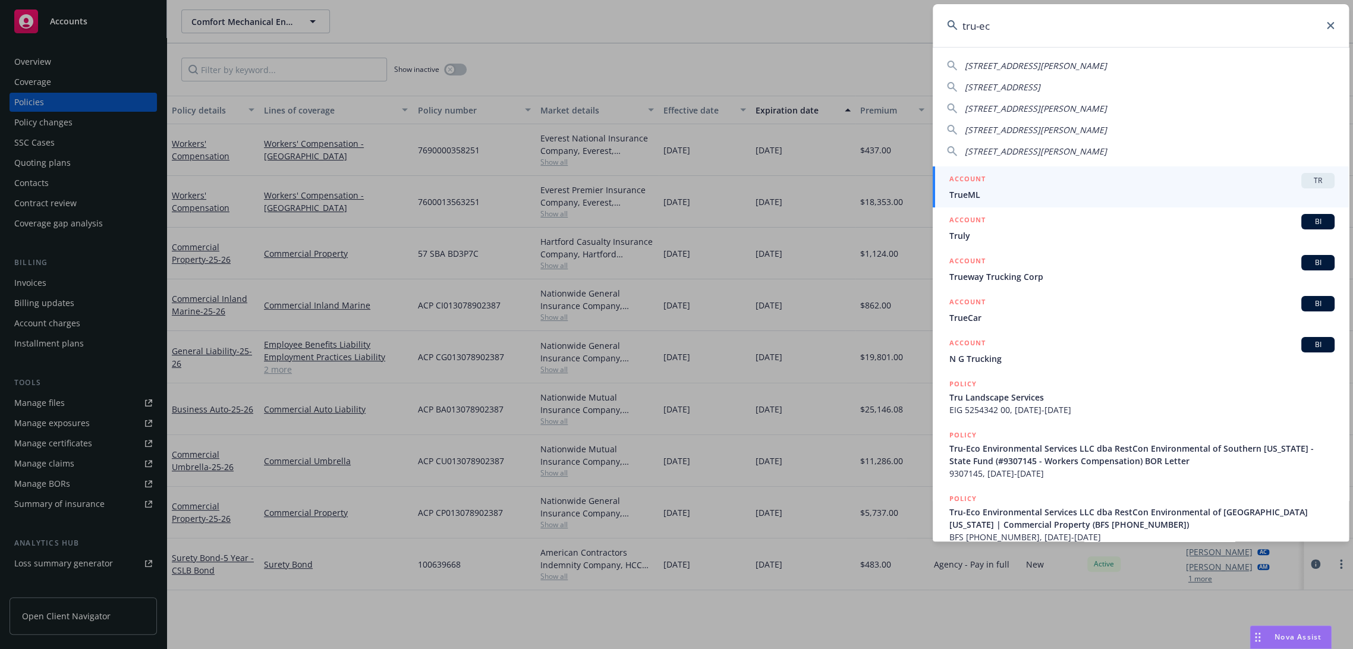
type input "tru-eco"
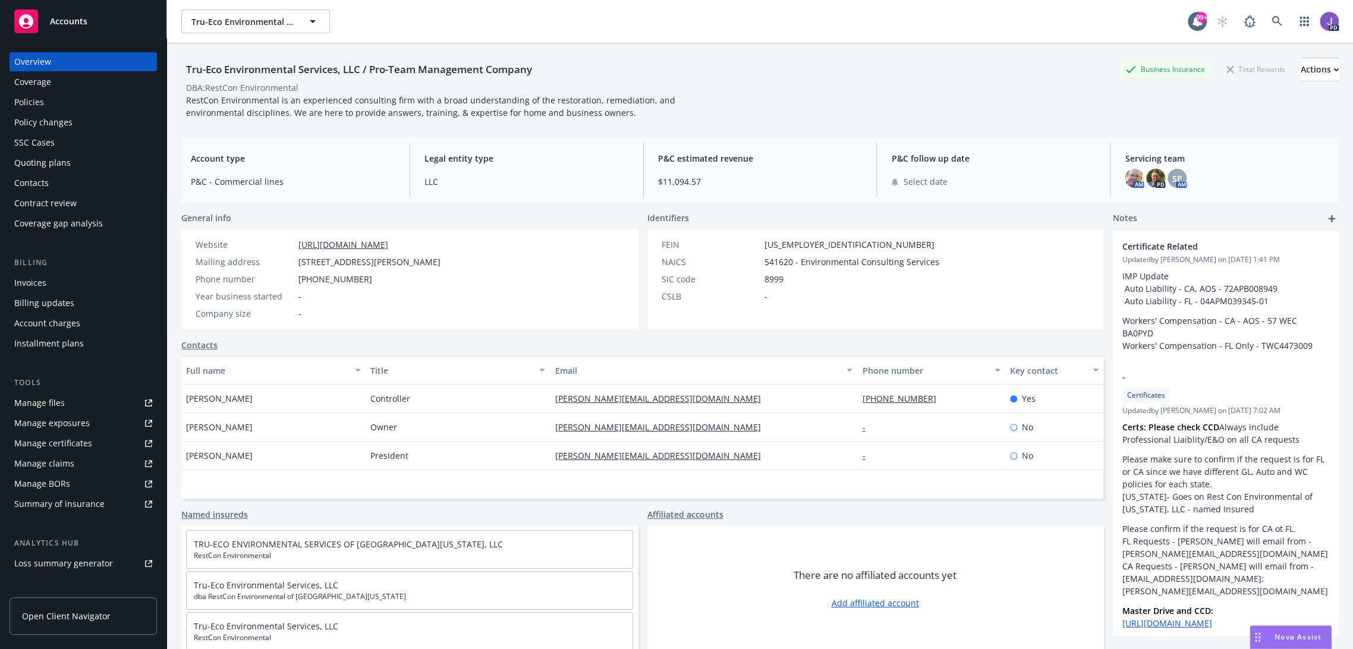
click at [33, 102] on div "Policies" at bounding box center [29, 102] width 30 height 19
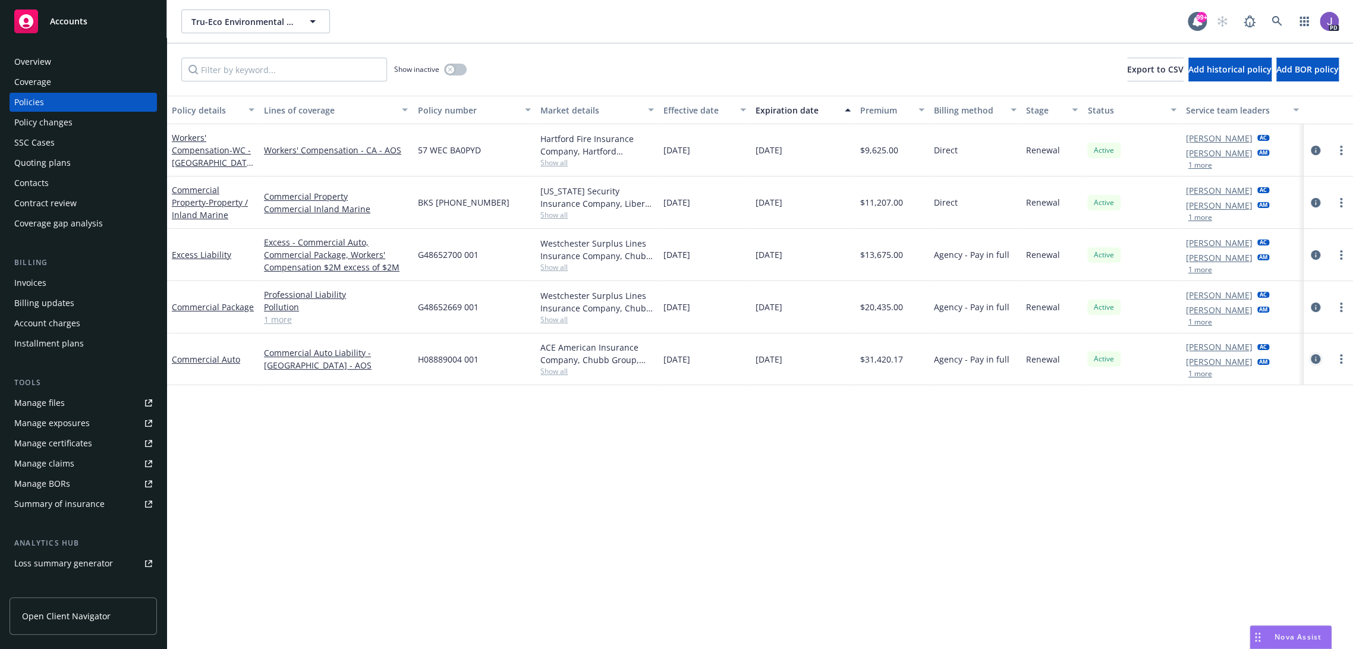
click at [1310, 358] on icon "circleInformation" at bounding box center [1315, 359] width 10 height 10
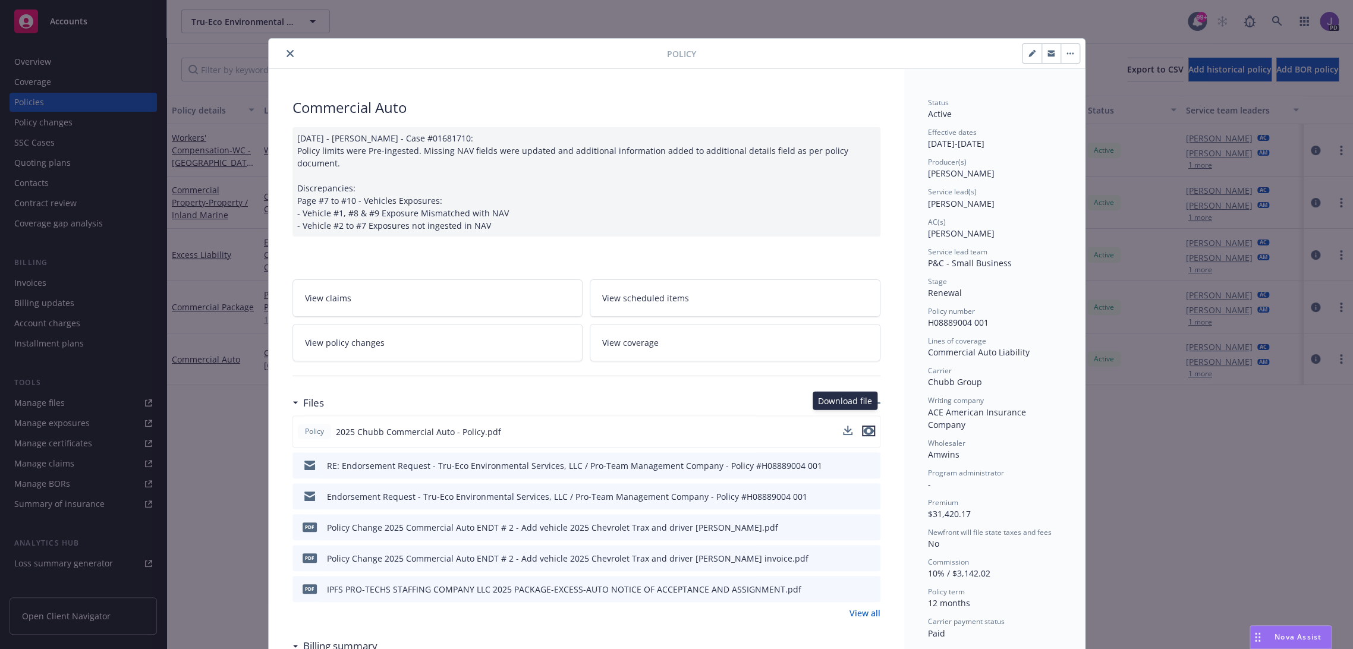
click at [863, 427] on icon "preview file" at bounding box center [868, 431] width 11 height 8
drag, startPoint x: 286, startPoint y: 53, endPoint x: 292, endPoint y: 115, distance: 62.7
click at [286, 53] on icon "close" at bounding box center [289, 53] width 7 height 7
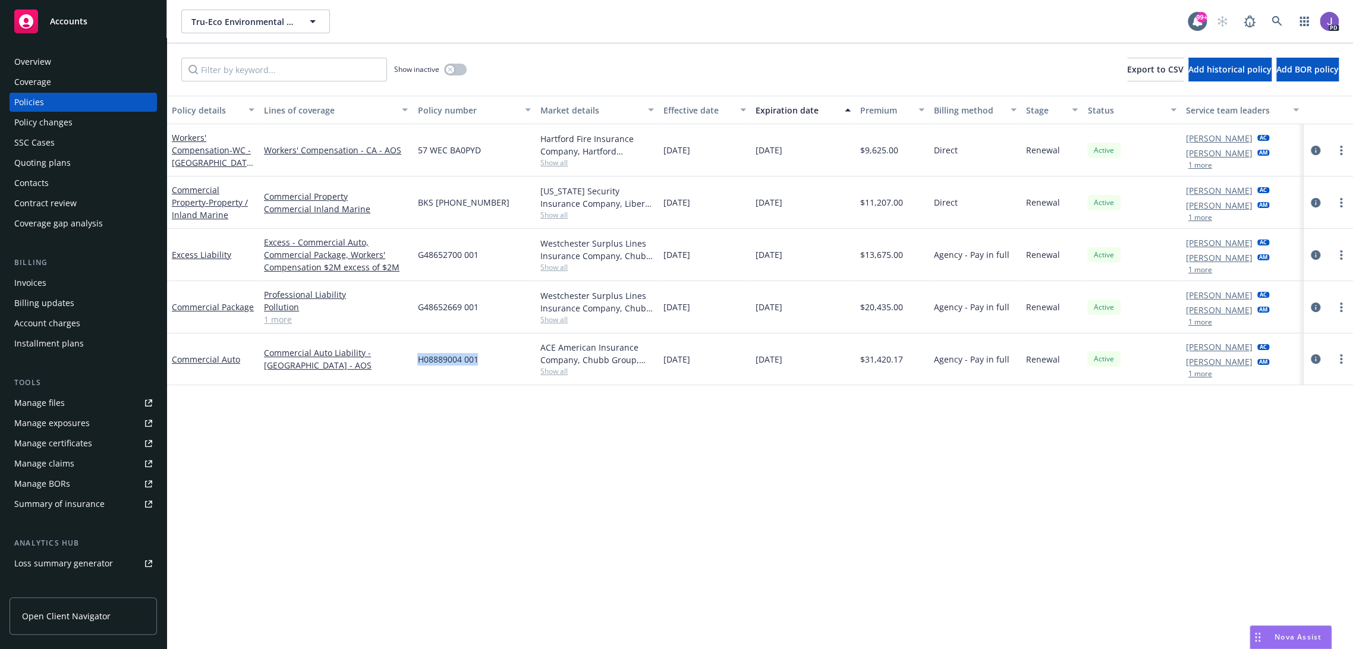
drag, startPoint x: 485, startPoint y: 357, endPoint x: 415, endPoint y: 366, distance: 70.0
click at [415, 366] on div "H08889004 001" at bounding box center [473, 359] width 123 height 52
copy span "H08889004 001"
click at [1265, 27] on link at bounding box center [1277, 22] width 24 height 24
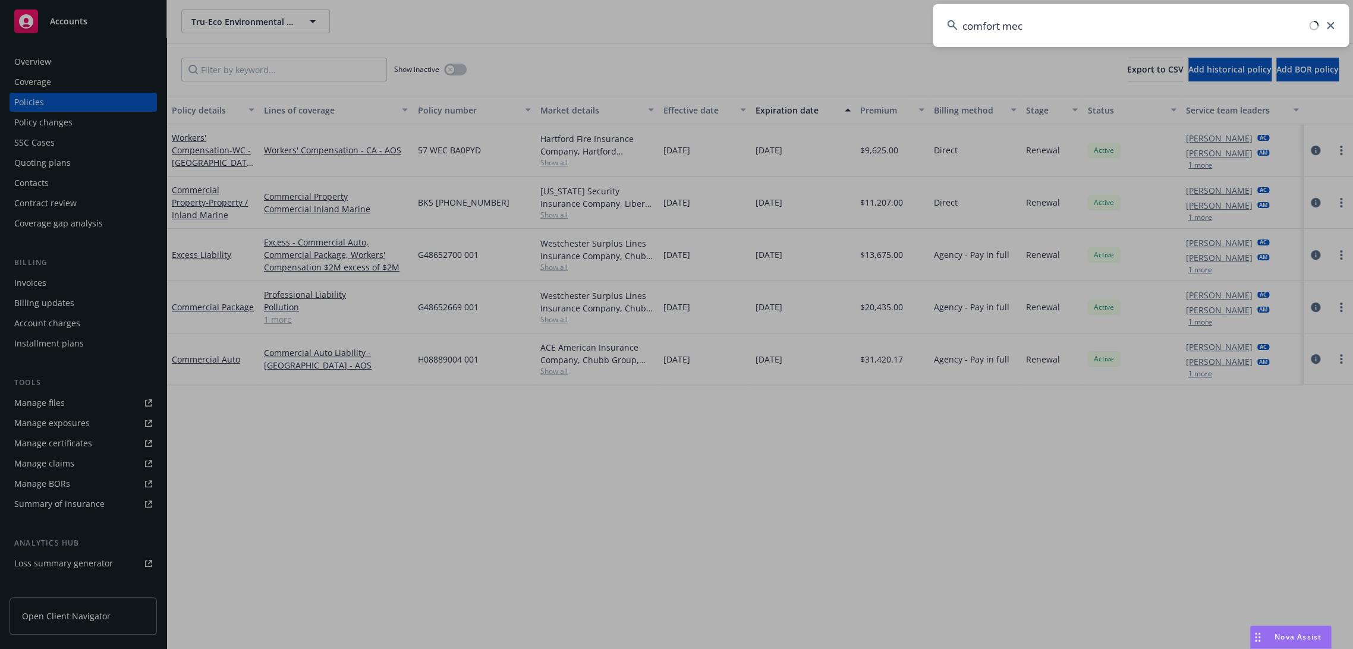
type input "comfort mech"
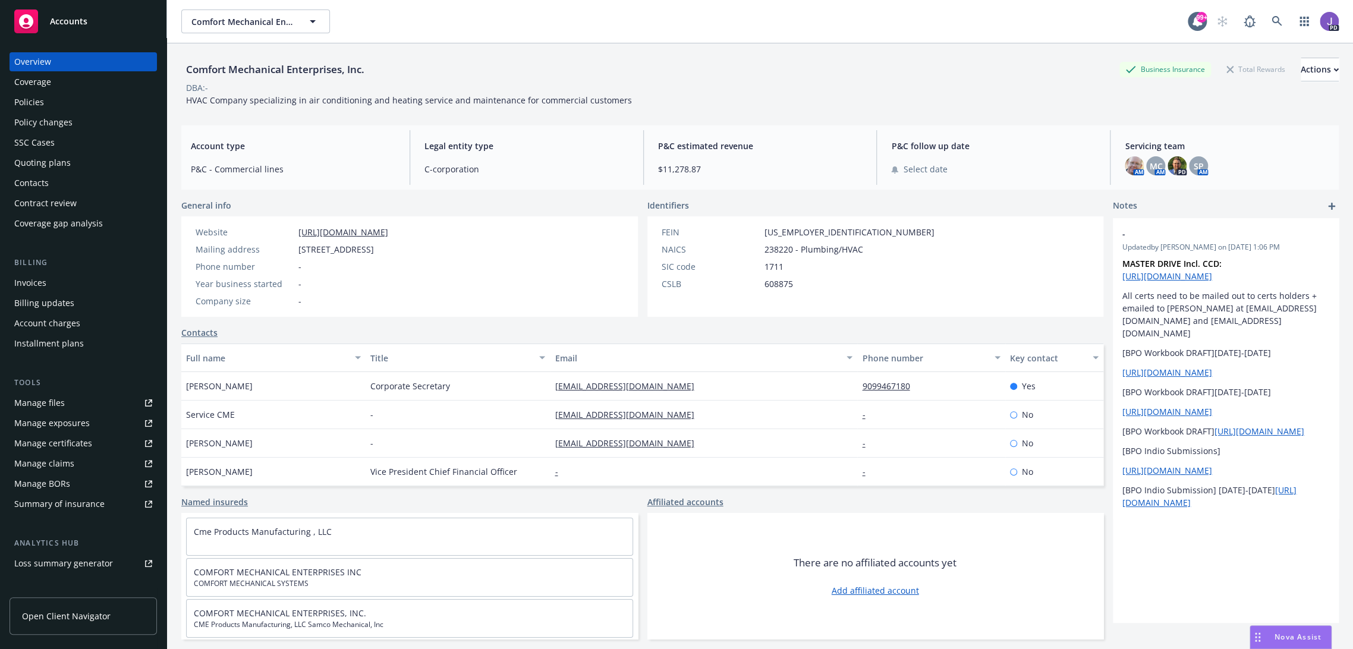
click at [18, 102] on div "Policies" at bounding box center [29, 102] width 30 height 19
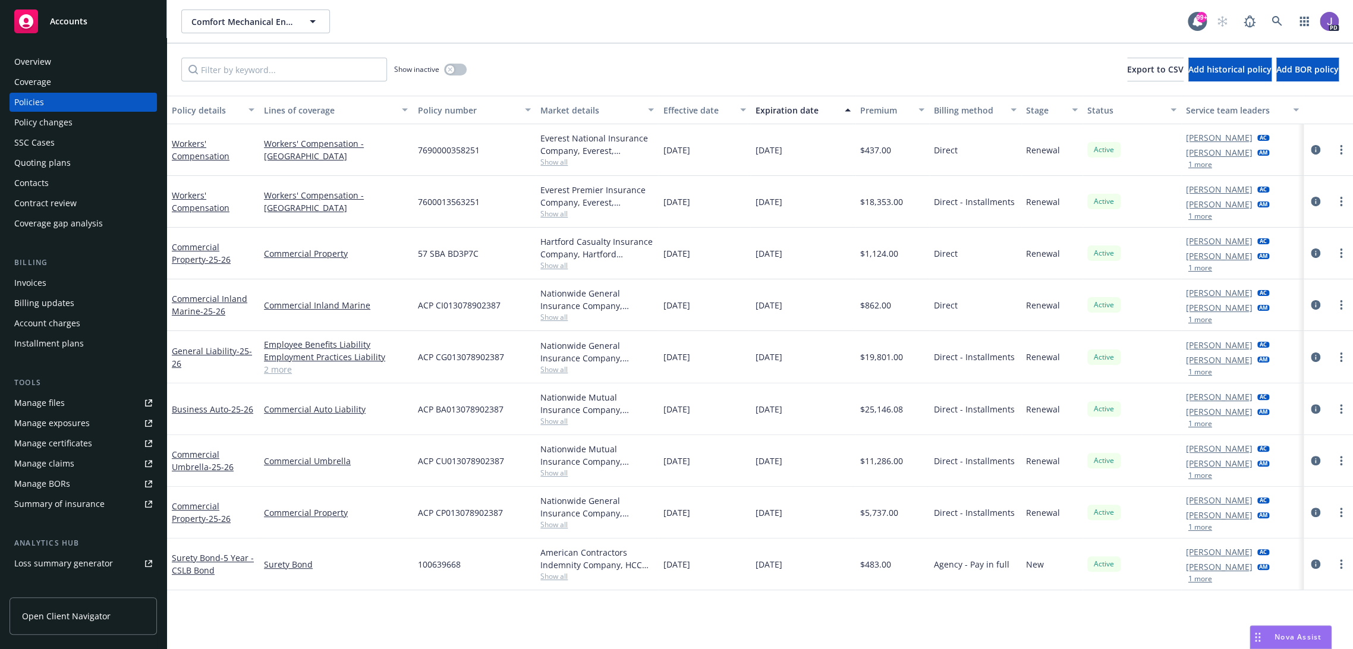
click at [55, 65] on div "Overview" at bounding box center [83, 61] width 138 height 19
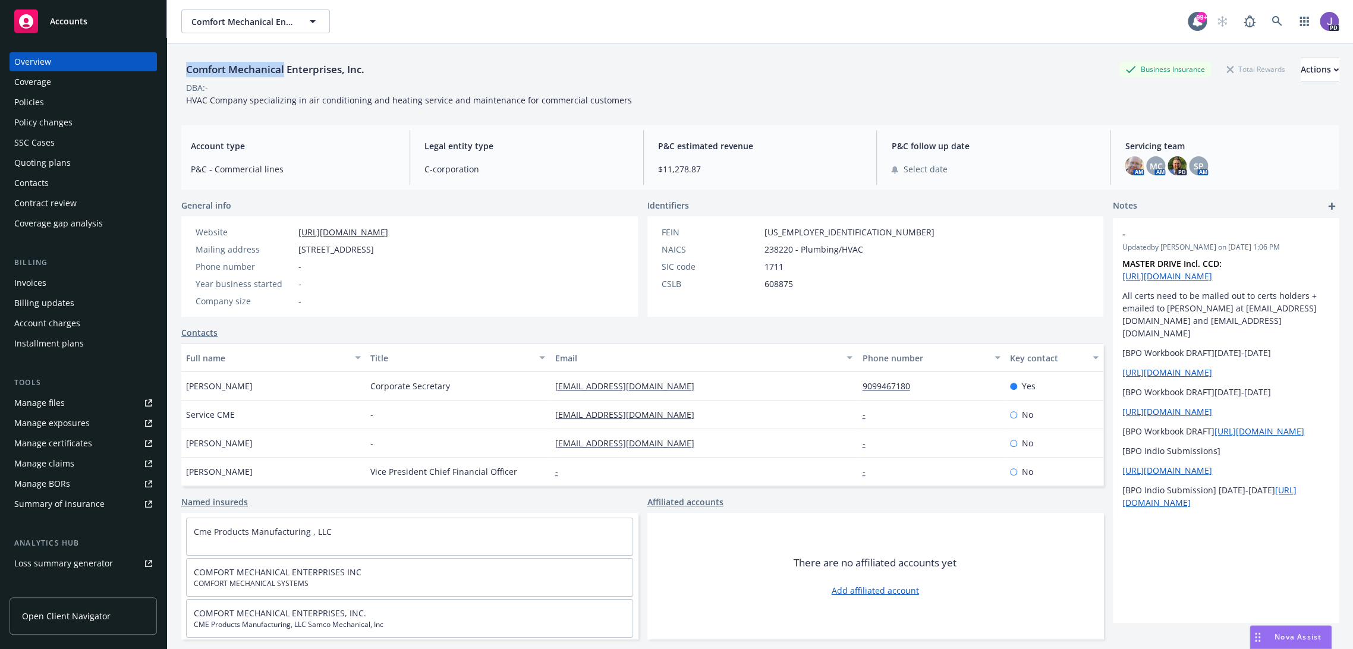
drag, startPoint x: 185, startPoint y: 68, endPoint x: 285, endPoint y: 74, distance: 99.5
click at [285, 74] on div "Comfort Mechanical Enterprises, Inc." at bounding box center [275, 69] width 188 height 15
copy div "Comfort Mechanical"
click at [67, 65] on div "Overview" at bounding box center [83, 61] width 138 height 19
click at [61, 62] on div "Overview" at bounding box center [83, 61] width 138 height 19
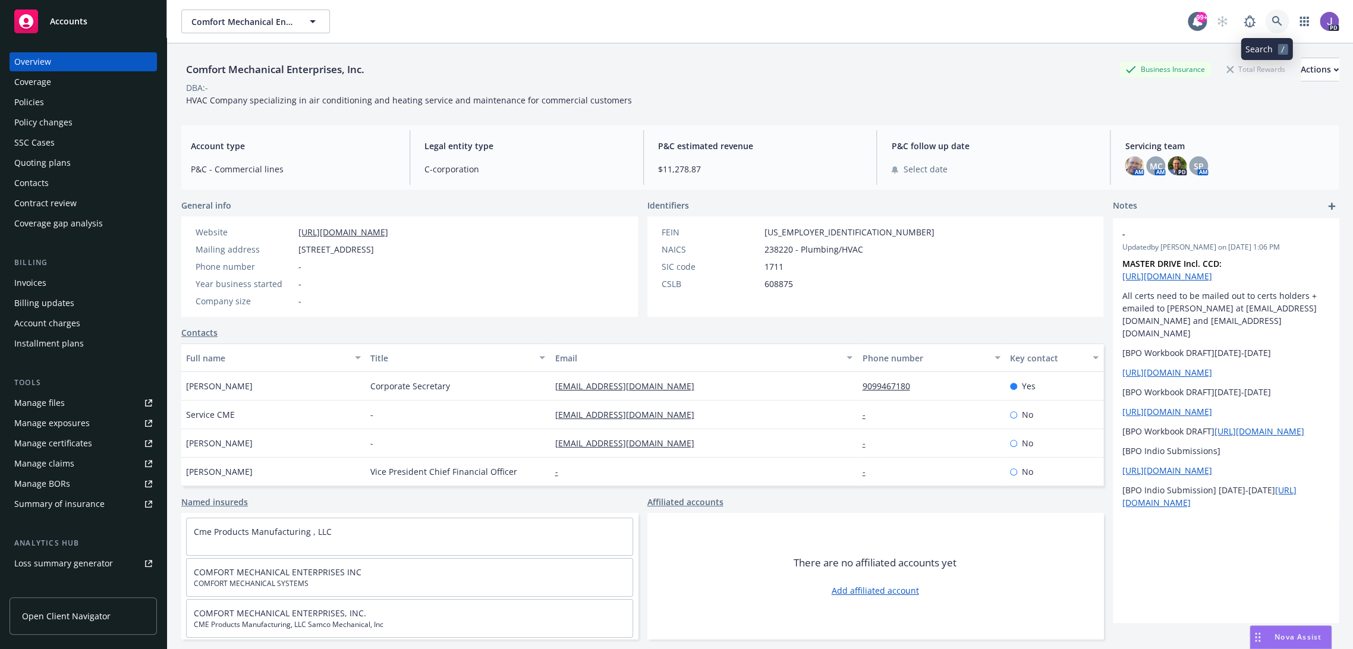
click at [1271, 20] on icon at bounding box center [1276, 21] width 11 height 11
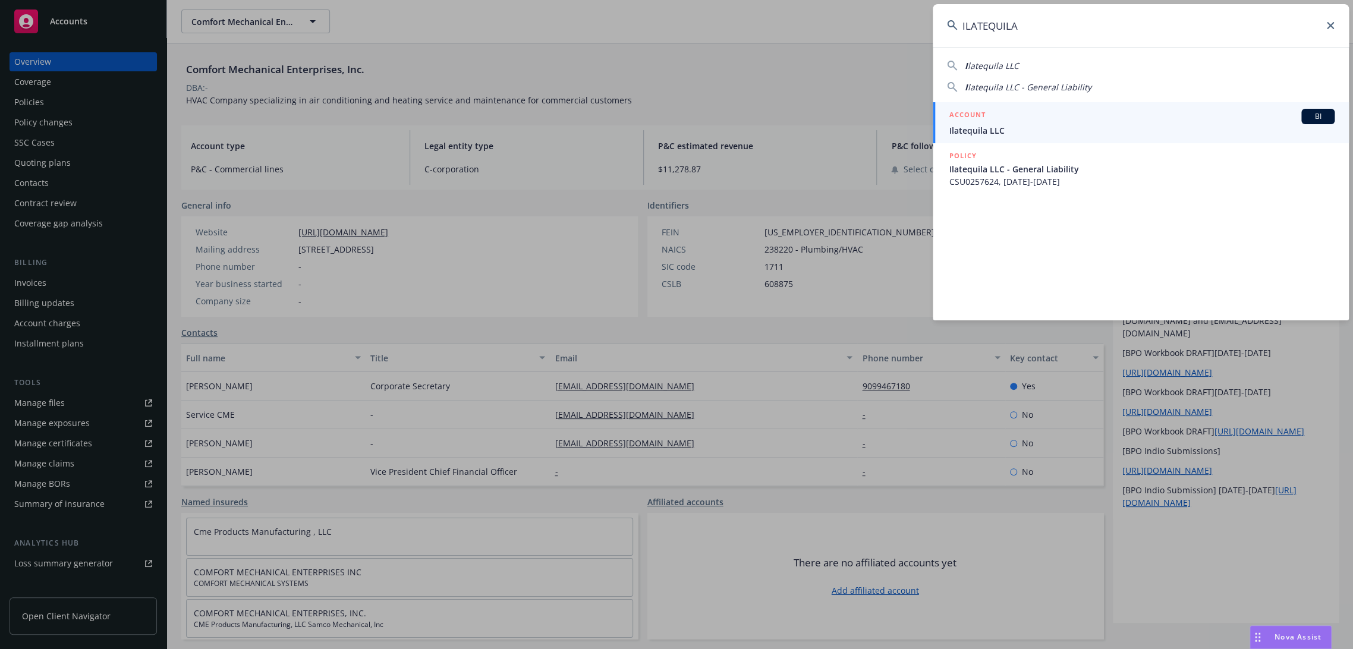
type input "ILATEQUILA"
click at [1039, 130] on span "Ilatequila LLC" at bounding box center [1141, 130] width 385 height 12
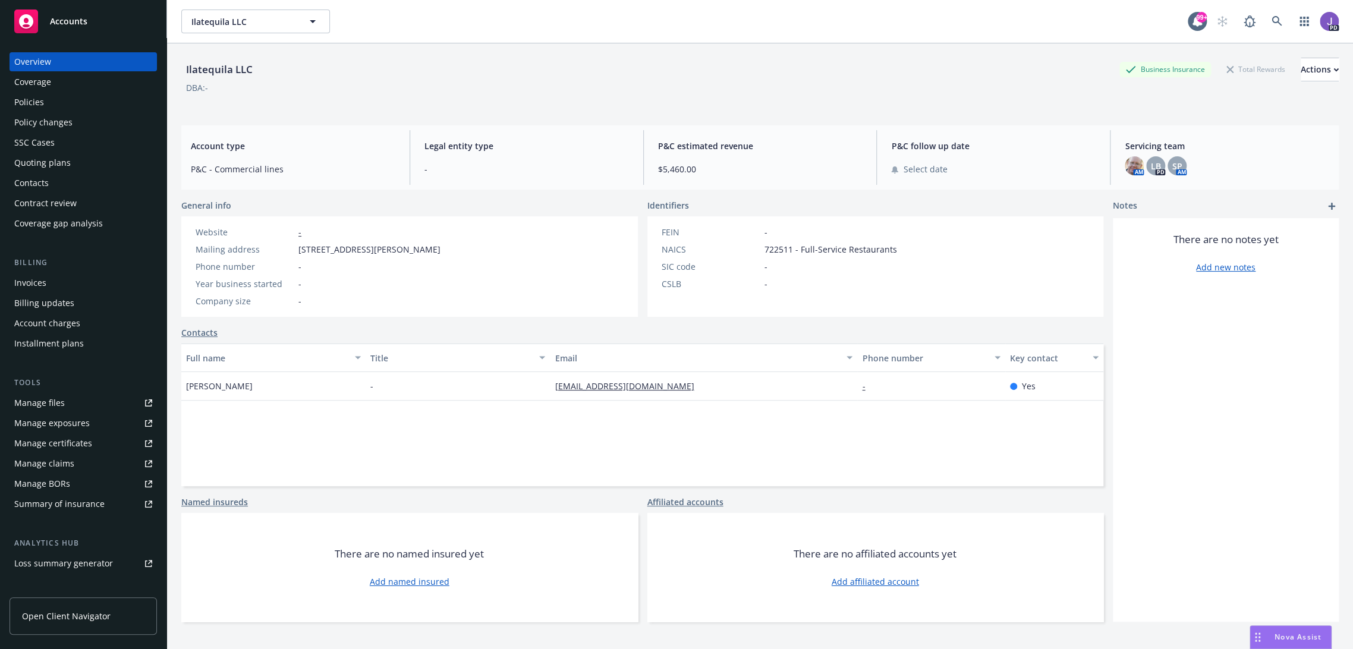
click at [36, 98] on div "Policies" at bounding box center [29, 102] width 30 height 19
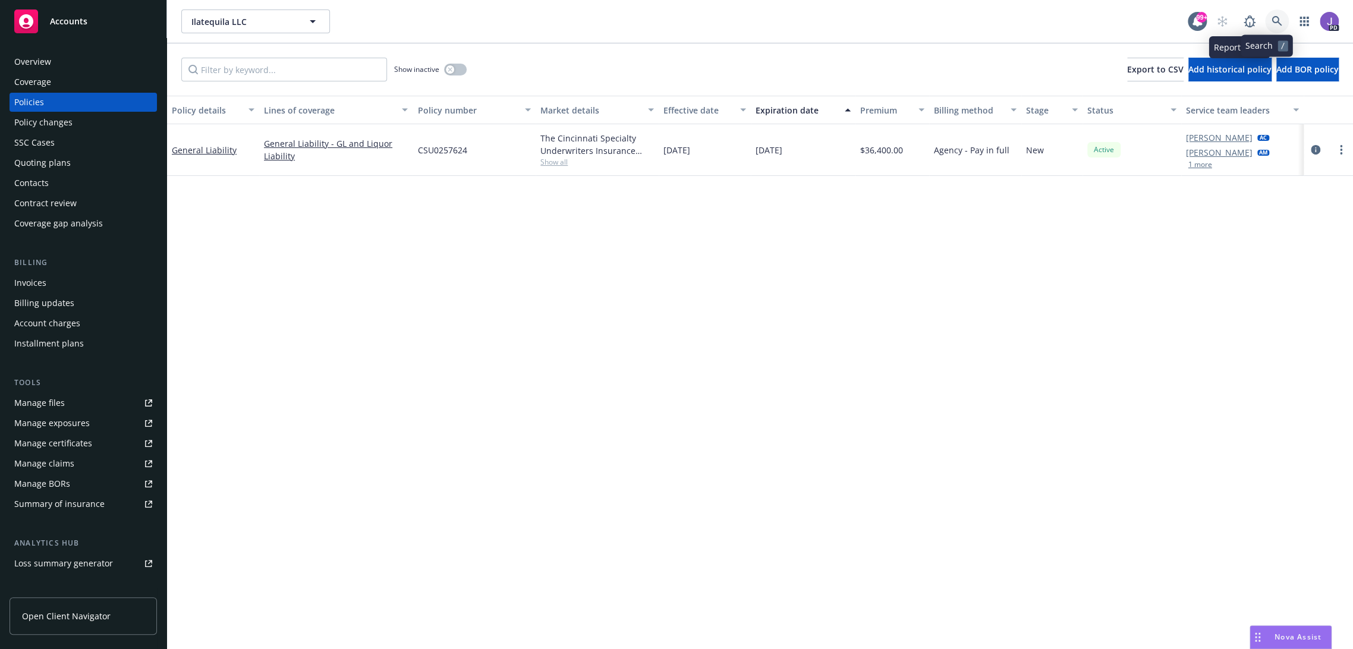
click at [1271, 22] on icon at bounding box center [1276, 21] width 11 height 11
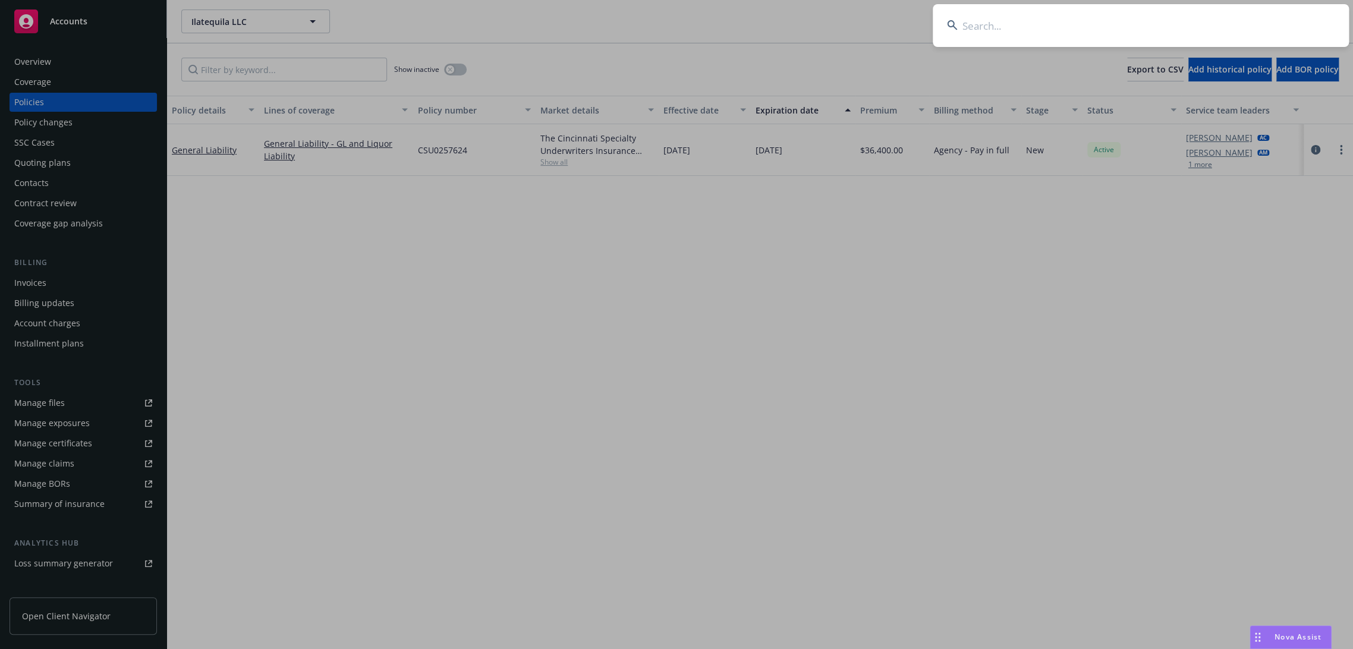
type input "RMS Enterprises"
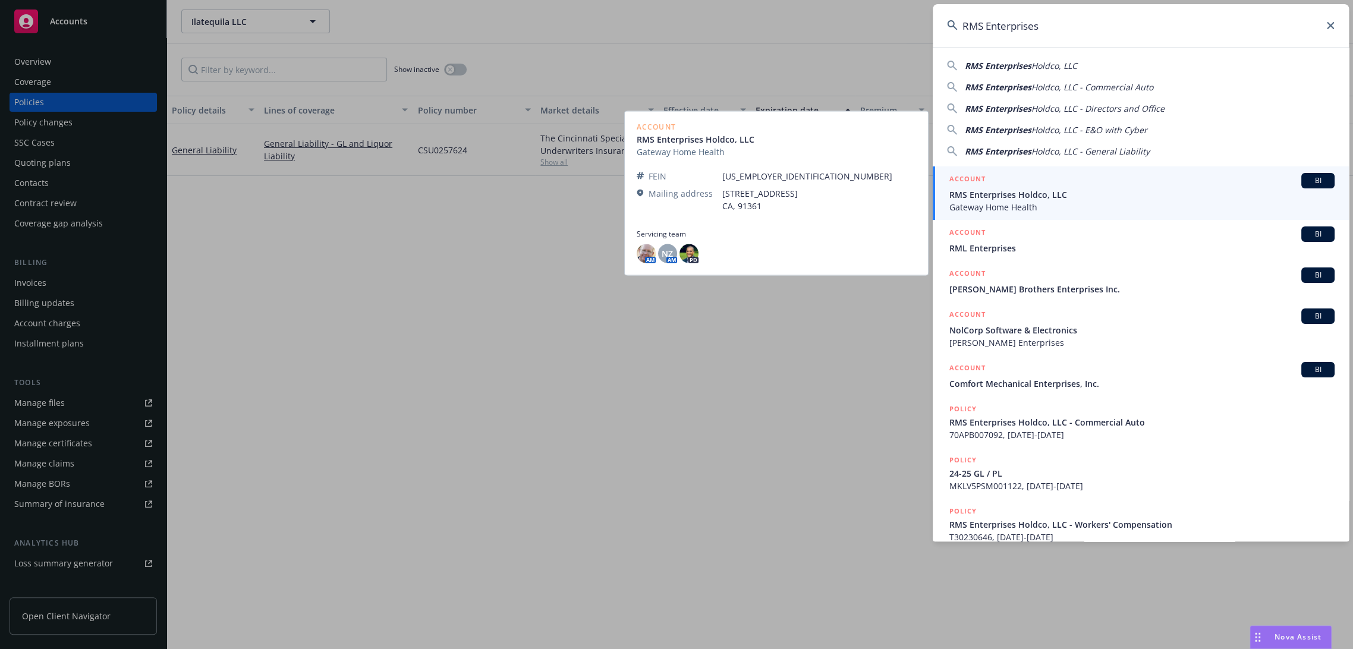
click at [1047, 198] on span "RMS Enterprises Holdco, LLC" at bounding box center [1141, 194] width 385 height 12
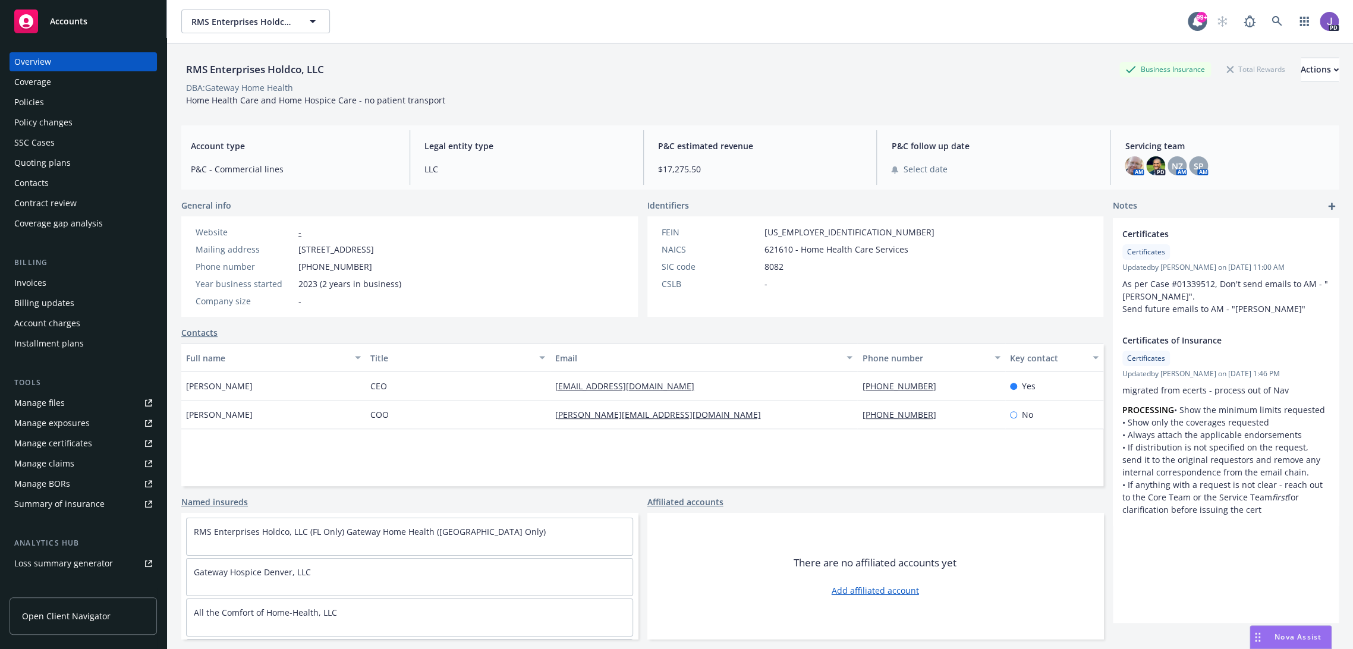
click at [54, 106] on div "Policies" at bounding box center [83, 102] width 138 height 19
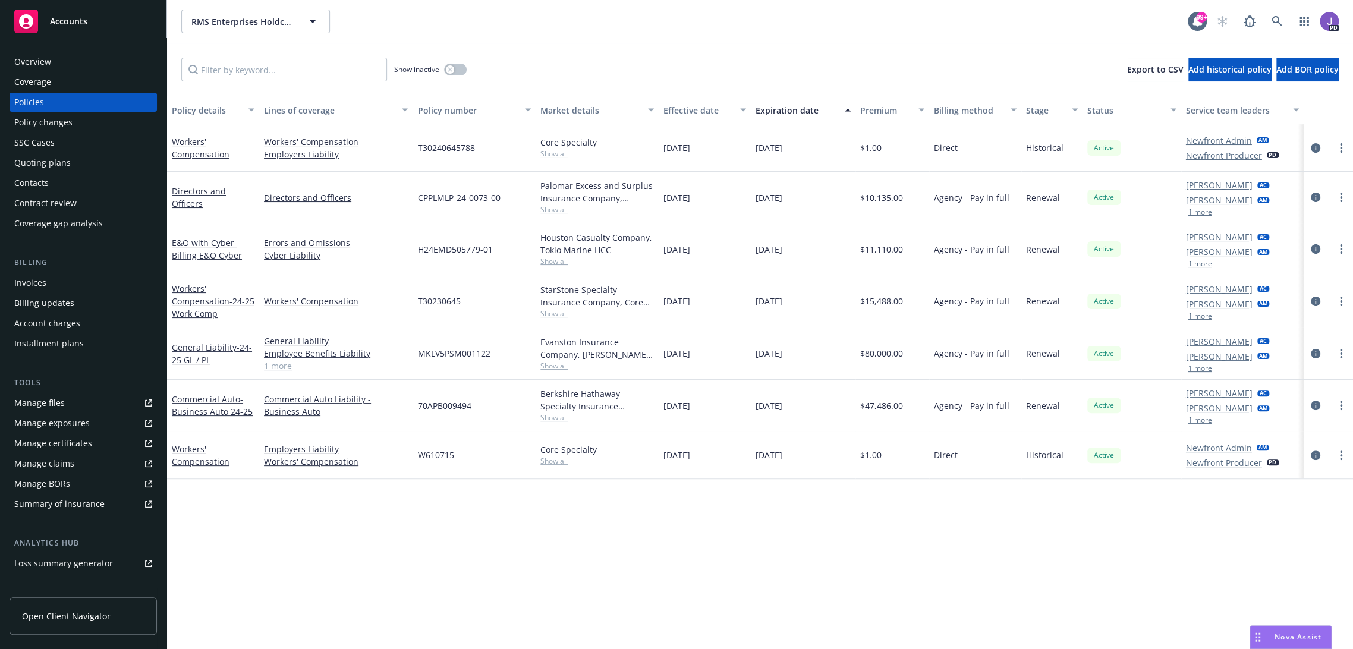
click at [595, 584] on div "Policy details Lines of coverage Policy number Market details Effective date Ex…" at bounding box center [760, 373] width 1186 height 554
click at [1271, 20] on icon at bounding box center [1276, 21] width 10 height 10
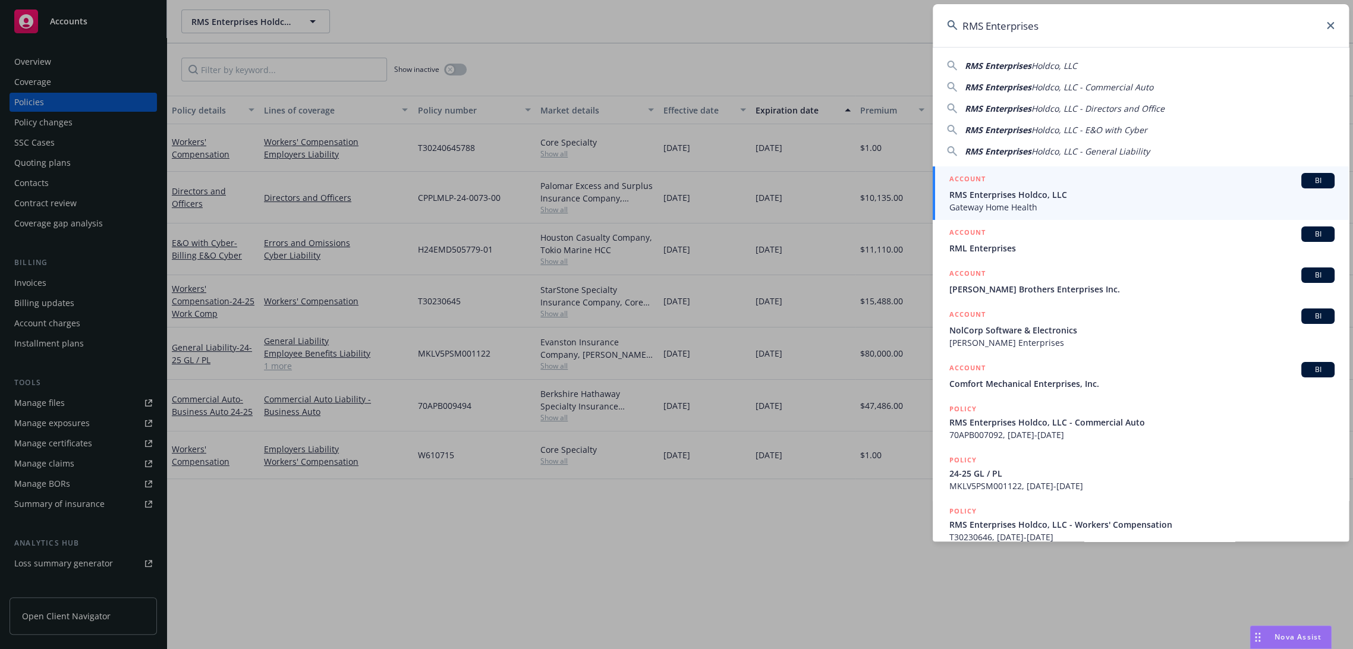
click at [1113, 18] on input "RMS Enterprises" at bounding box center [1140, 25] width 416 height 43
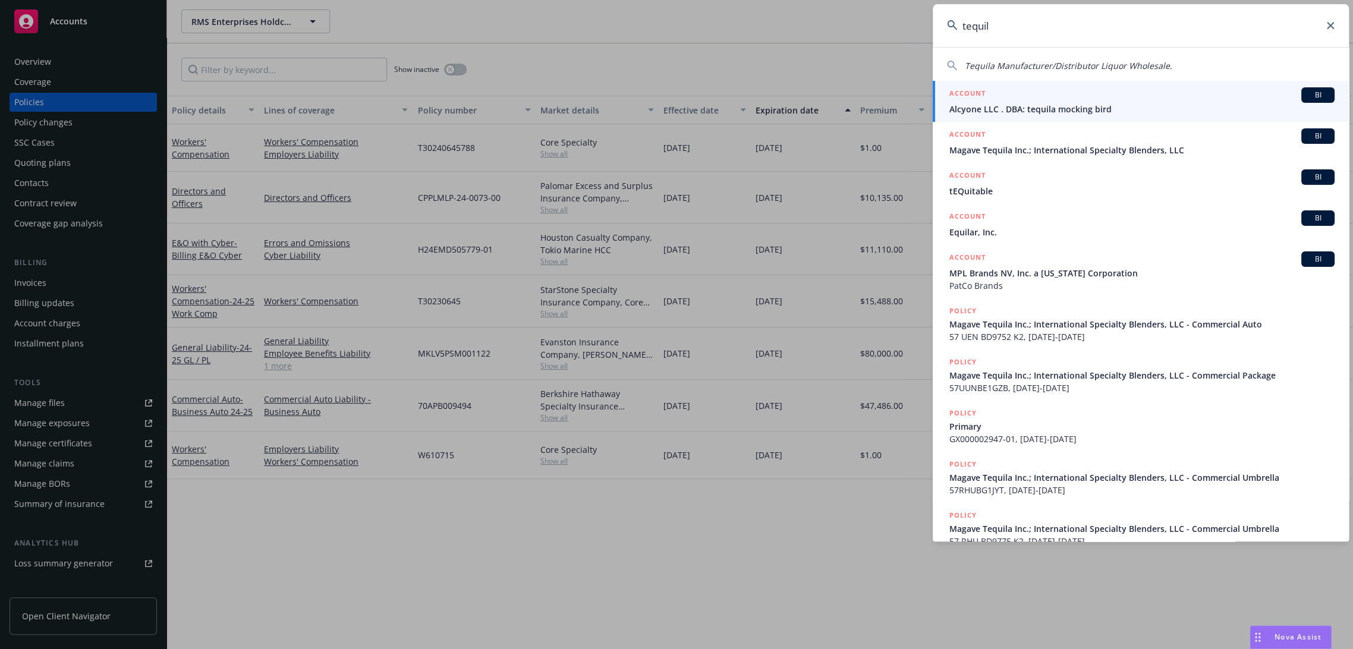
click at [1086, 30] on input "tequil" at bounding box center [1140, 25] width 416 height 43
paste input "ILATEQUILA"
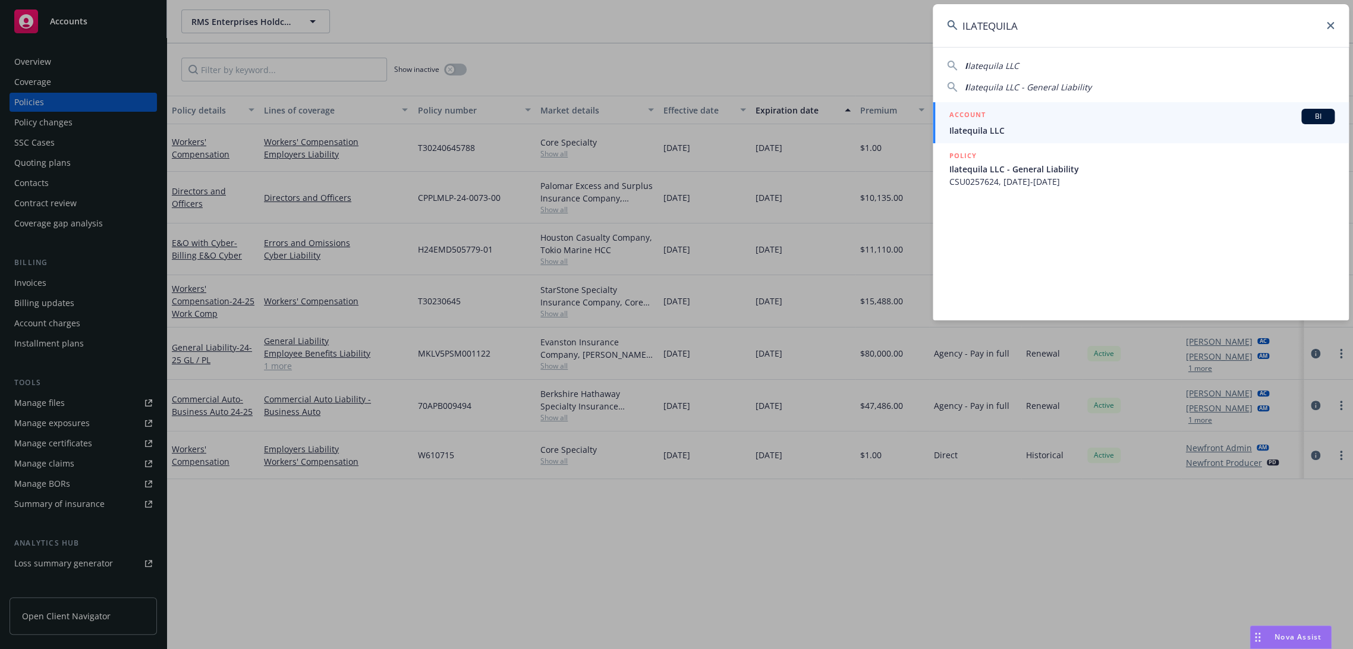
type input "ILATEQUILA"
click at [1022, 125] on span "Ilatequila LLC" at bounding box center [1141, 130] width 385 height 12
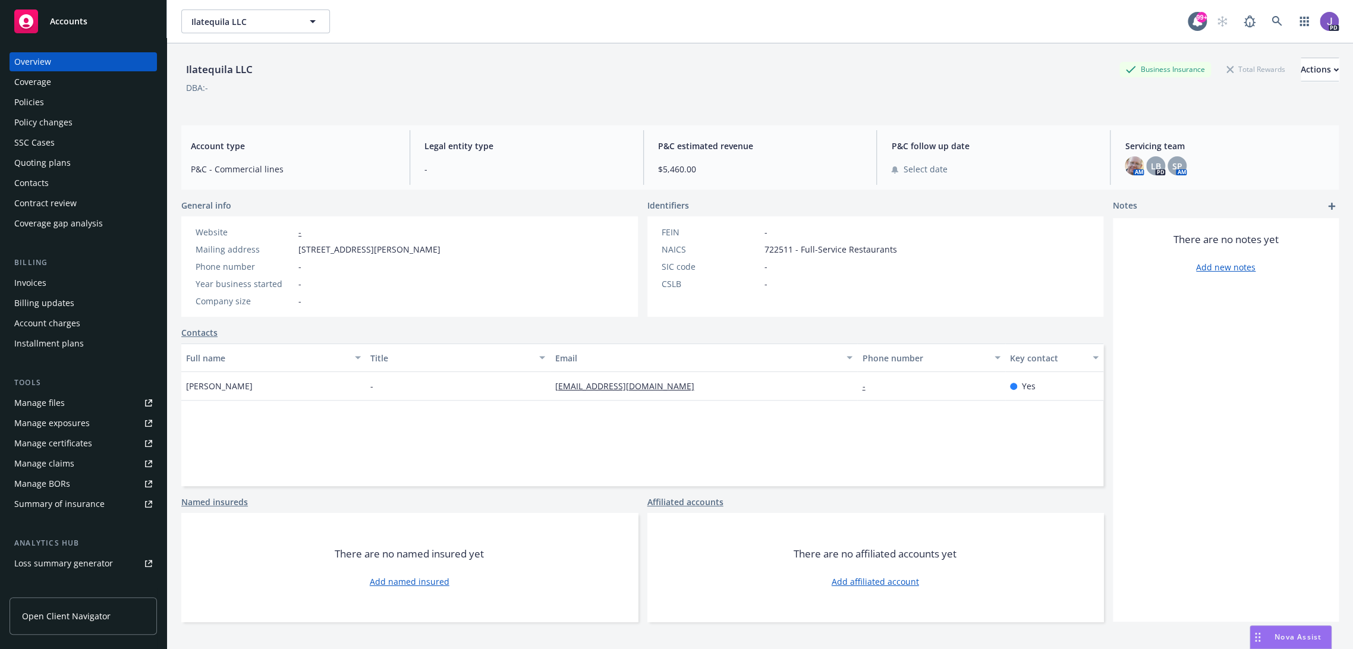
click at [65, 103] on div "Policies" at bounding box center [83, 102] width 138 height 19
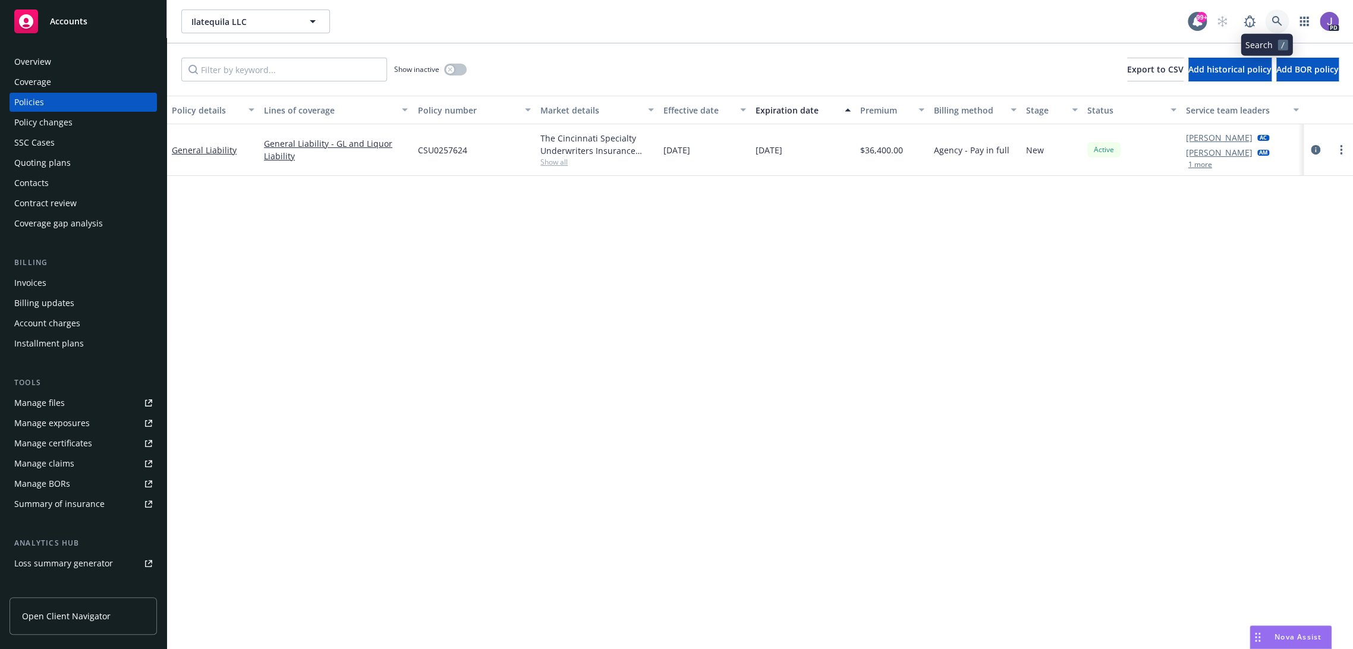
click at [1271, 18] on icon at bounding box center [1276, 21] width 10 height 10
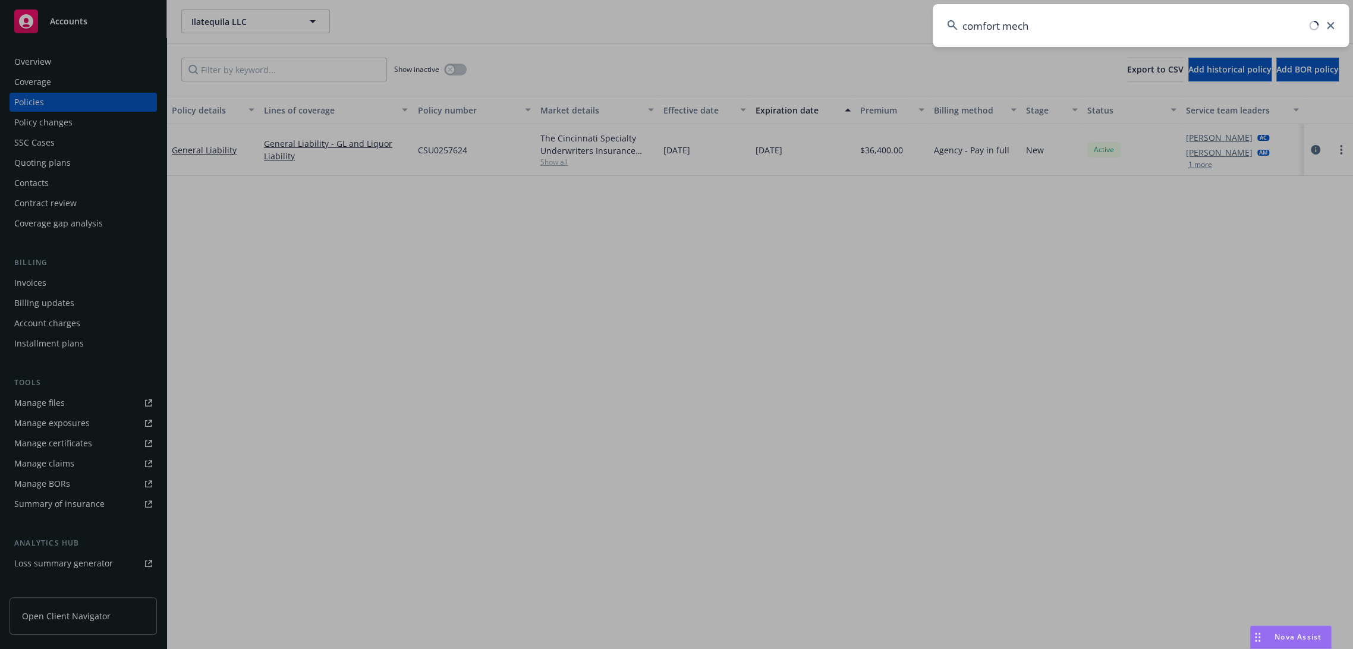
type input "comfort mecha"
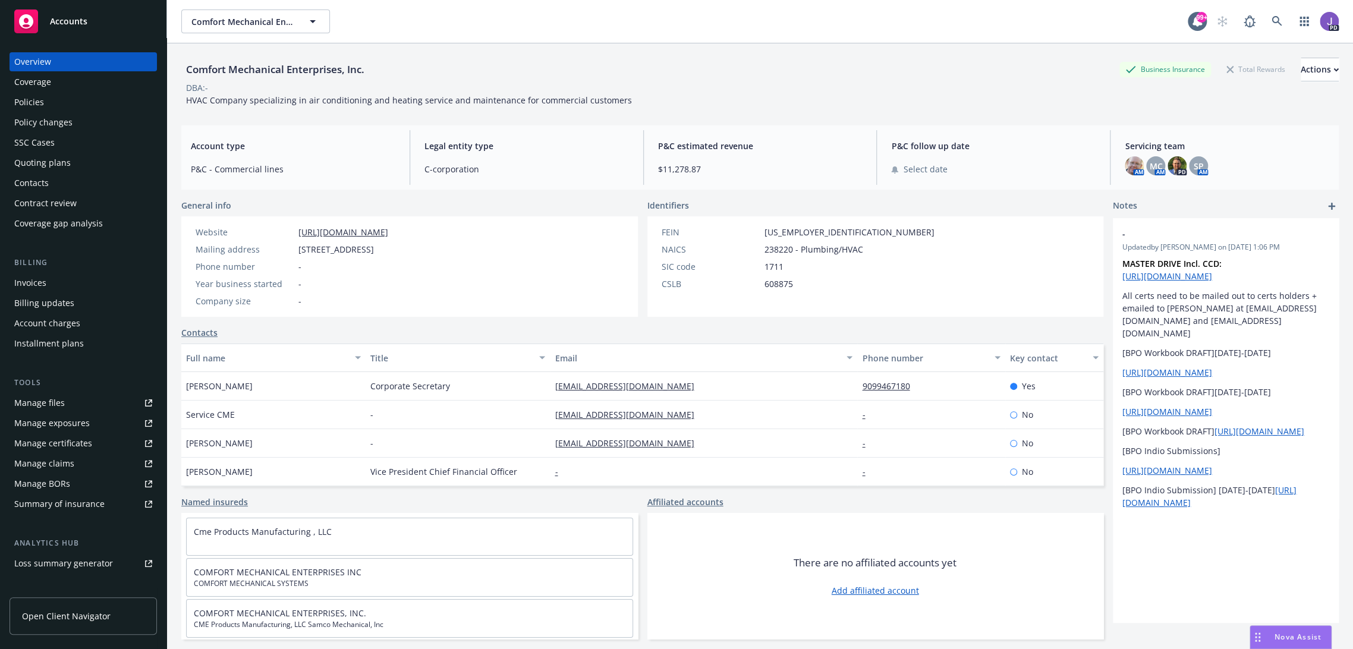
drag, startPoint x: 49, startPoint y: 105, endPoint x: 267, endPoint y: 217, distance: 244.8
click at [49, 105] on div "Policies" at bounding box center [83, 102] width 138 height 19
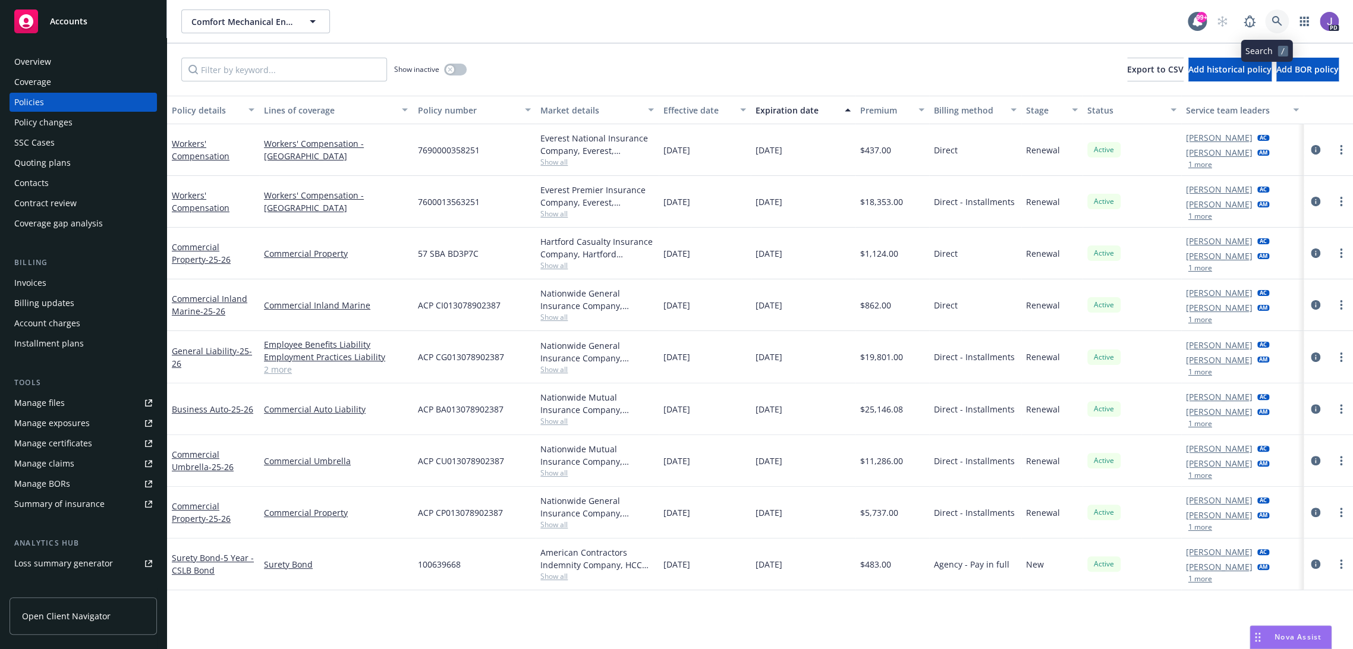
click at [1271, 22] on icon at bounding box center [1276, 21] width 10 height 10
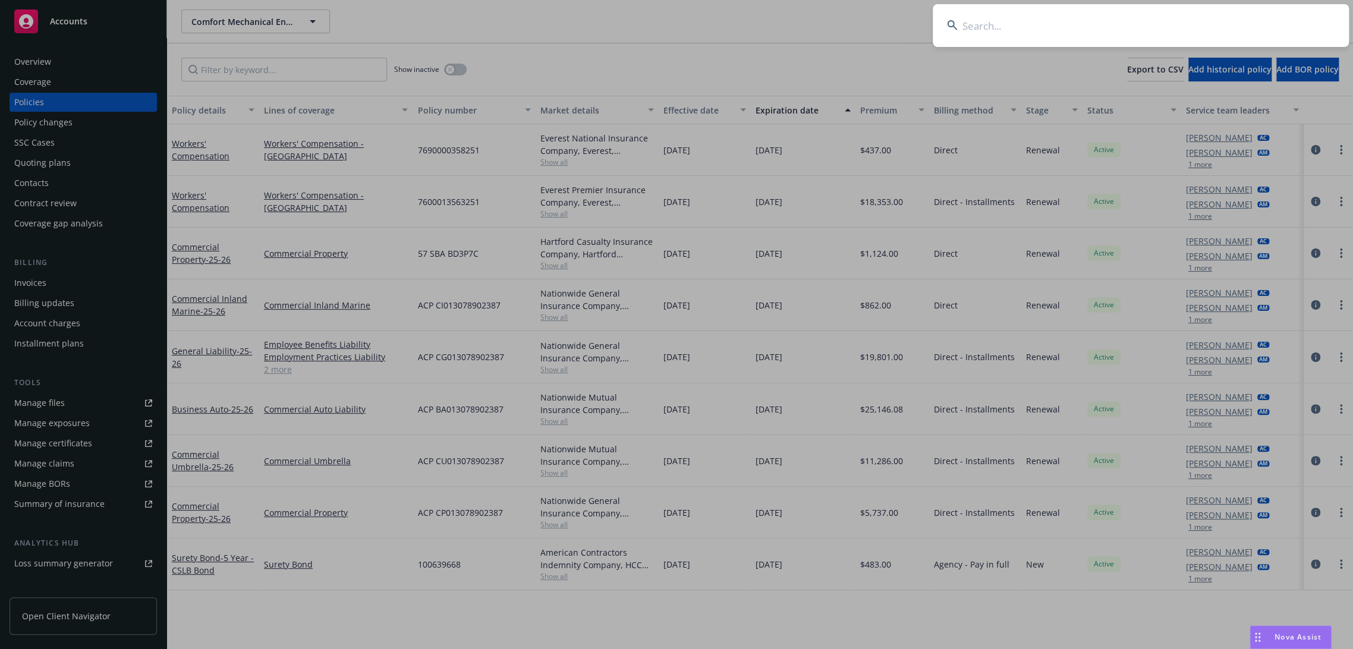
type input "Divco Group"
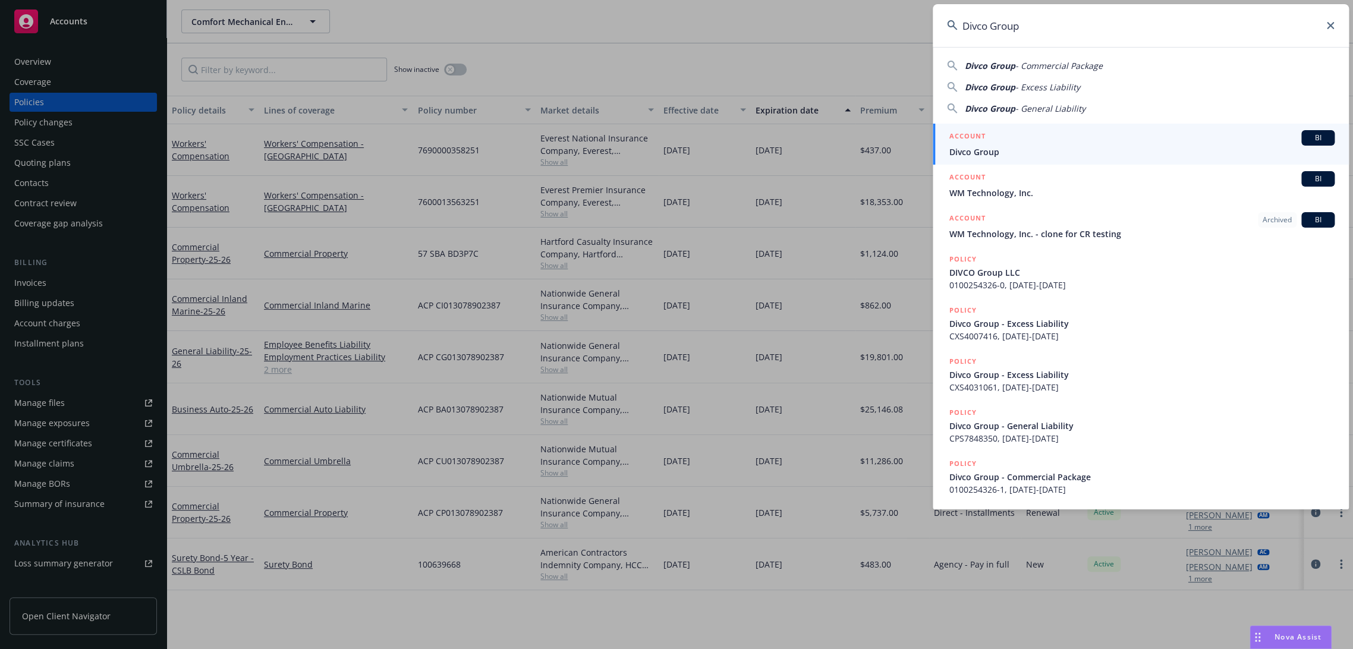
click at [1001, 152] on span "Divco Group" at bounding box center [1141, 152] width 385 height 12
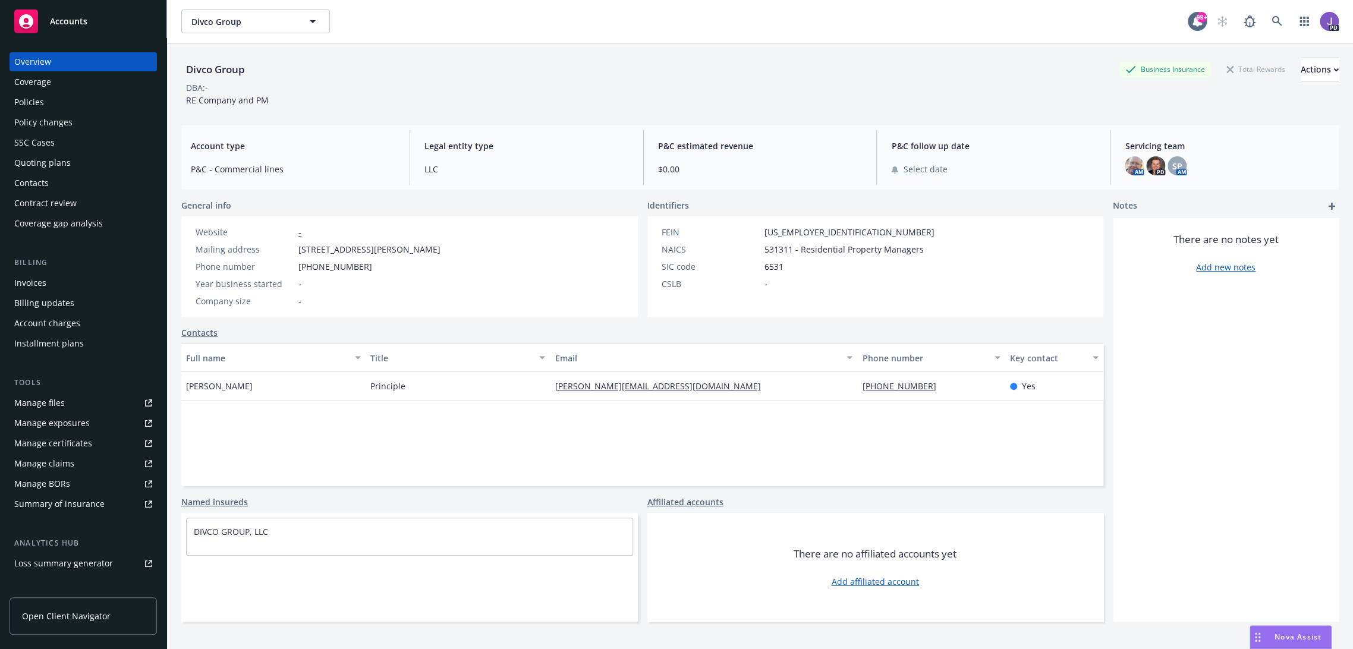
click at [412, 460] on div "Full name Title Email Phone number Key contact [PERSON_NAME] [PERSON_NAME][EMAI…" at bounding box center [642, 415] width 922 height 143
drag, startPoint x: 917, startPoint y: 385, endPoint x: 837, endPoint y: 384, distance: 80.2
click at [837, 384] on div "[PERSON_NAME] Principle [PERSON_NAME][EMAIL_ADDRESS][DOMAIN_NAME] [PHONE_NUMBER…" at bounding box center [642, 386] width 922 height 29
copy div "[PHONE_NUMBER]"
click at [1271, 21] on icon at bounding box center [1276, 21] width 11 height 11
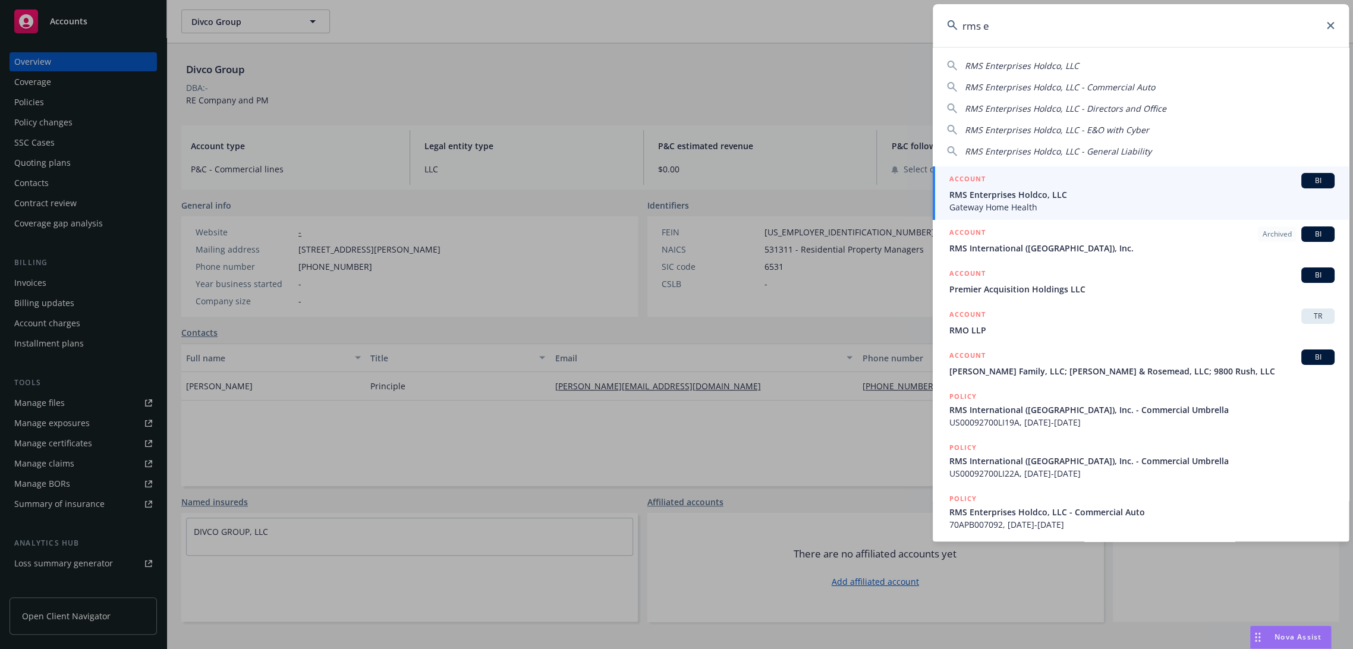
type input "rms en"
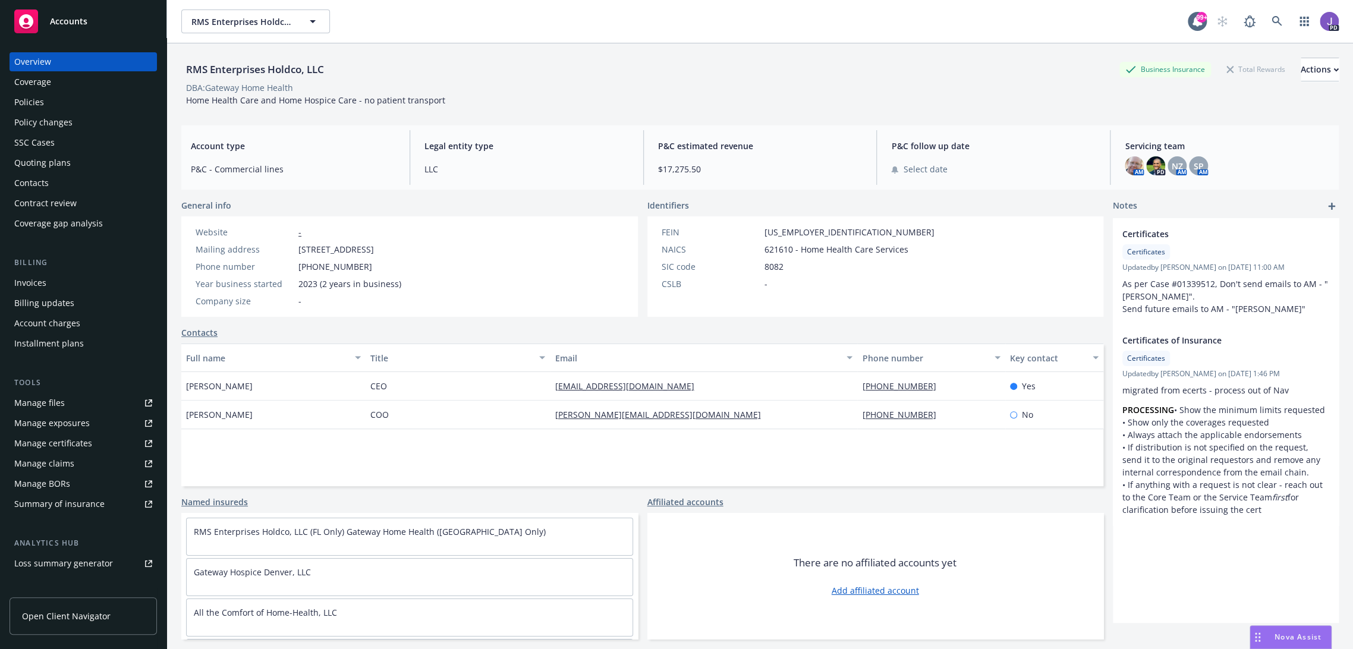
click at [75, 100] on div "Policies" at bounding box center [83, 102] width 138 height 19
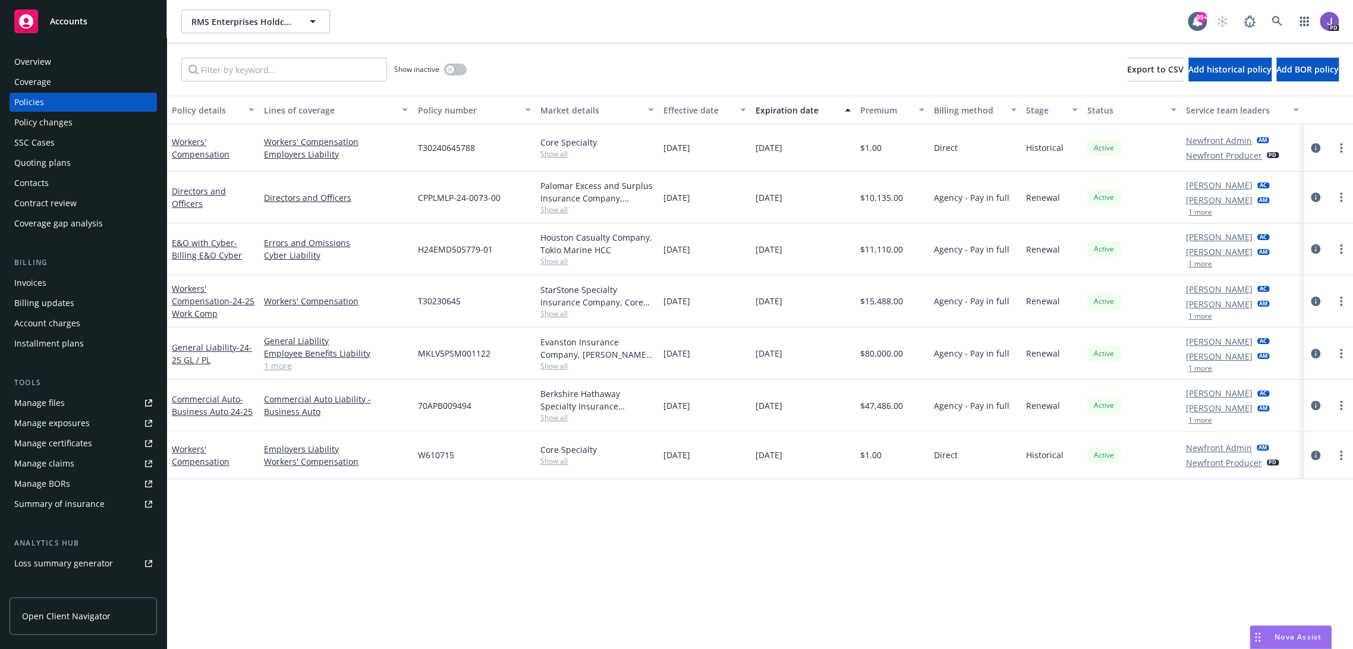
click at [545, 156] on span "Show all" at bounding box center [597, 154] width 114 height 10
click at [476, 538] on div "Policy details Lines of coverage Policy number Market details Effective date Ex…" at bounding box center [760, 373] width 1186 height 554
click at [550, 314] on span "Show all" at bounding box center [597, 313] width 114 height 10
click at [1310, 301] on icon "circleInformation" at bounding box center [1315, 302] width 10 height 10
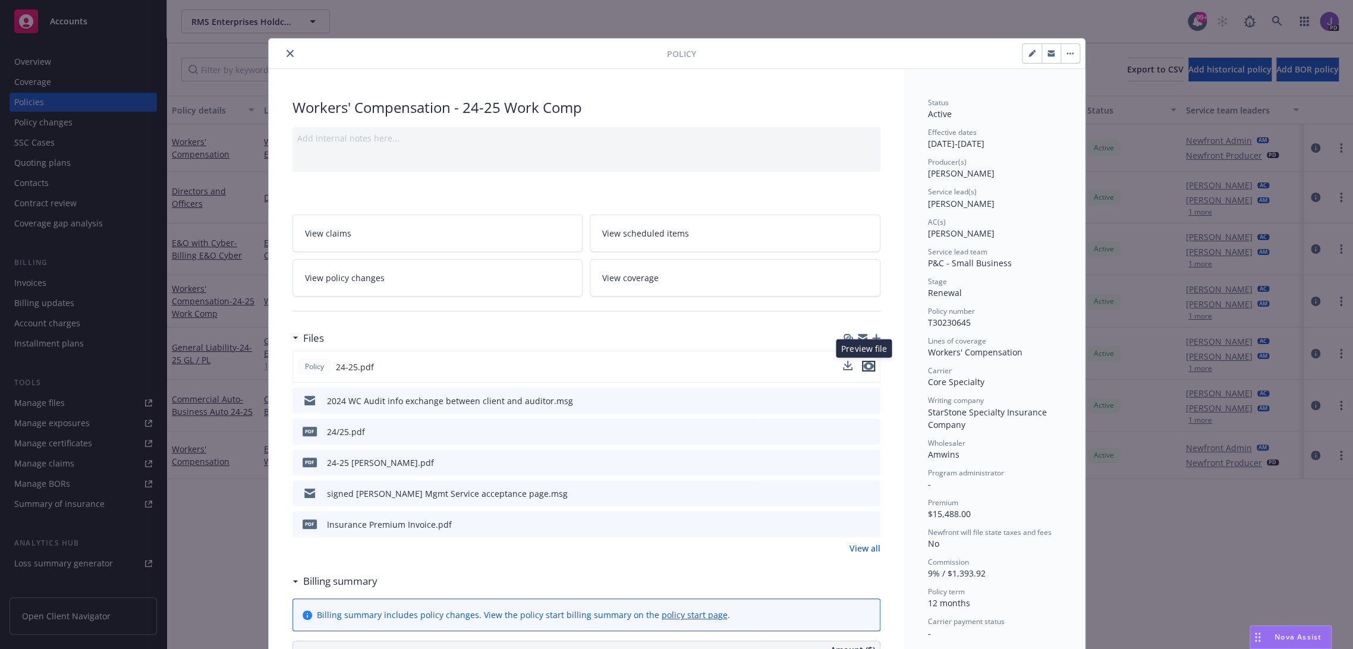
click at [865, 365] on icon "preview file" at bounding box center [868, 366] width 11 height 8
click at [286, 51] on icon "close" at bounding box center [289, 53] width 7 height 7
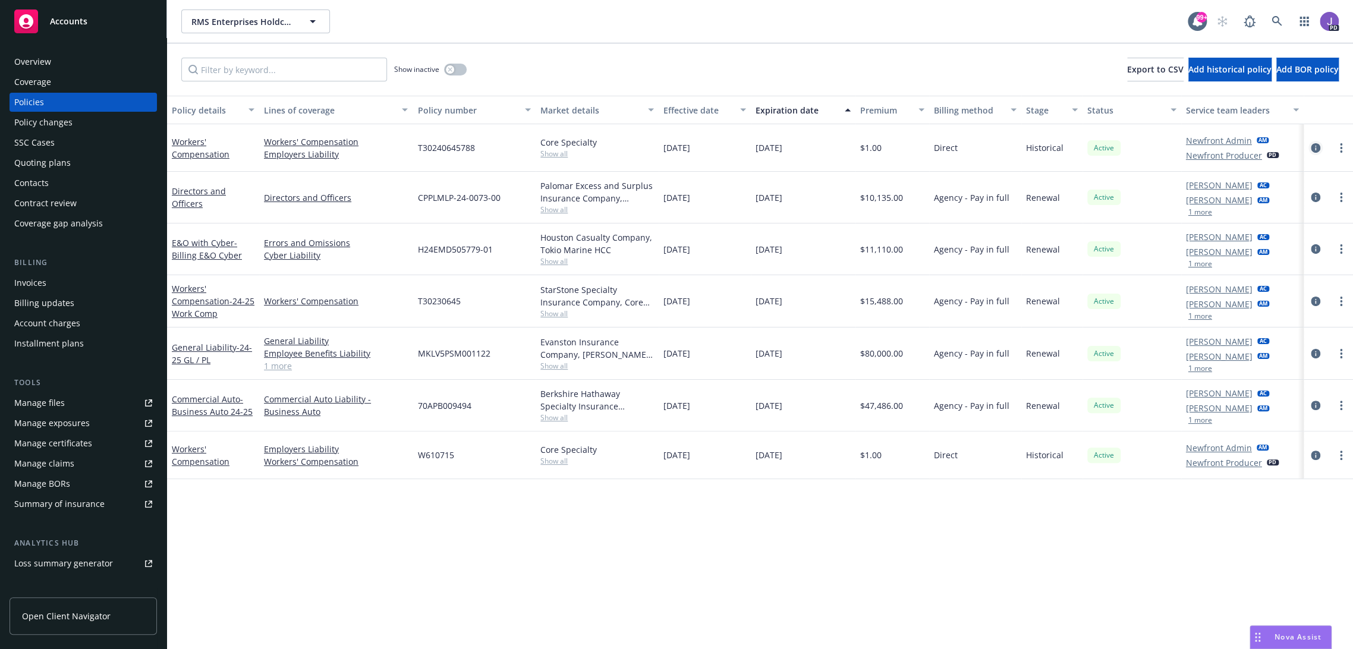
click at [1310, 146] on icon "circleInformation" at bounding box center [1315, 148] width 10 height 10
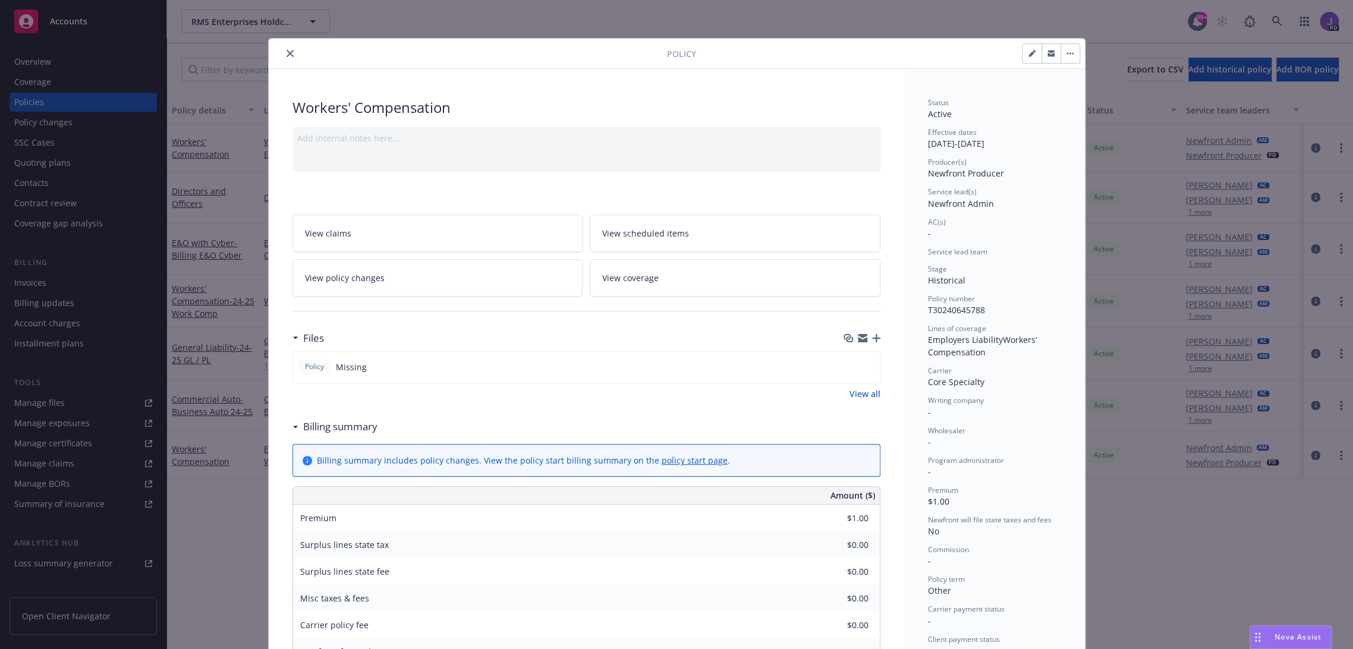
click at [286, 51] on icon "close" at bounding box center [289, 53] width 7 height 7
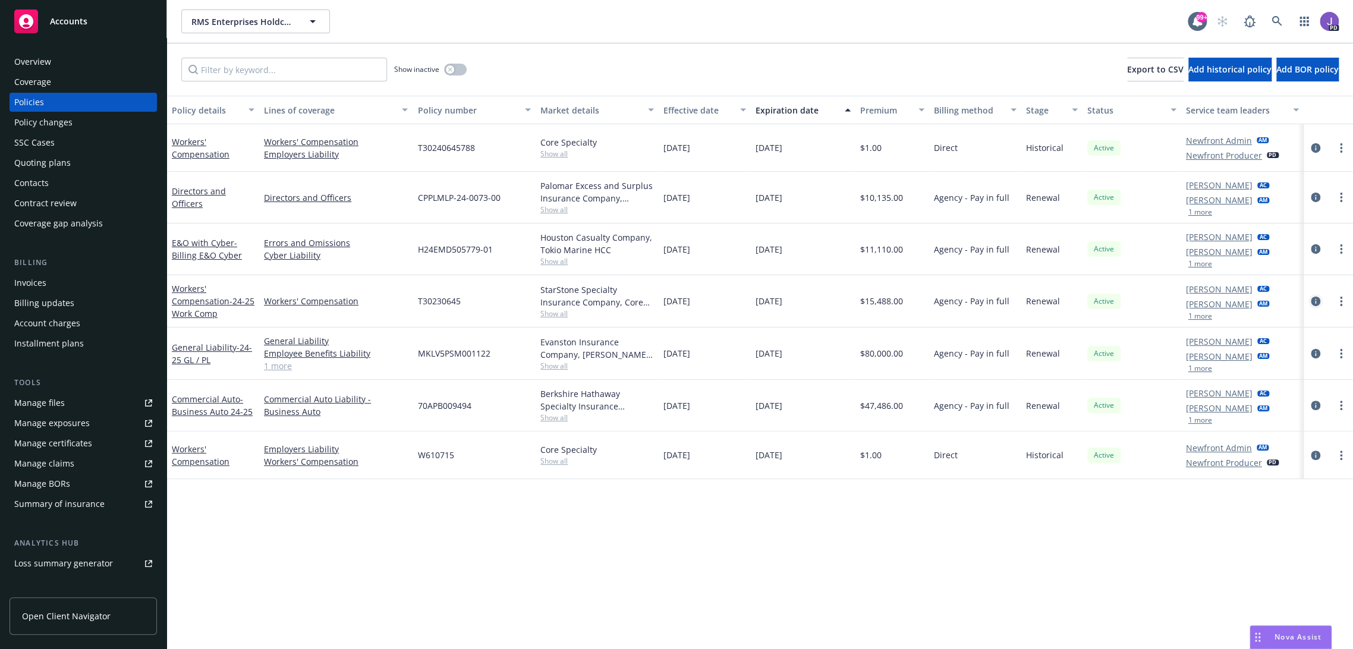
click at [1310, 300] on icon "circleInformation" at bounding box center [1315, 302] width 10 height 10
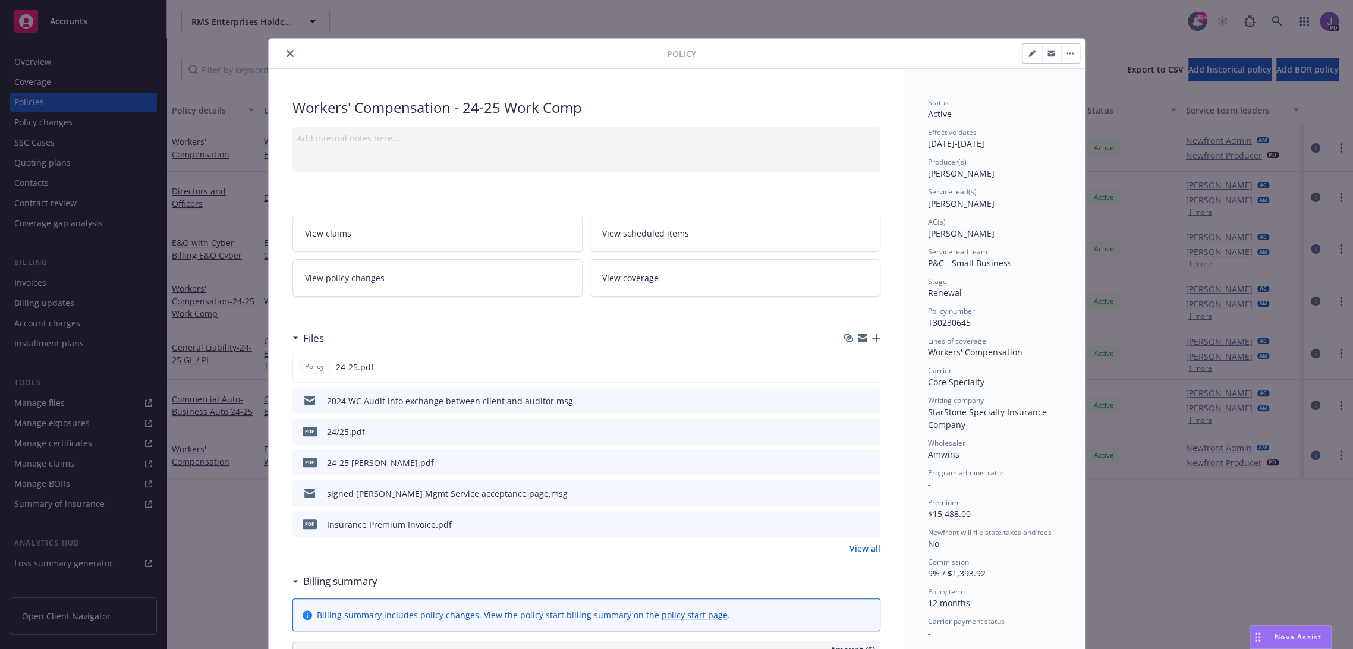
scroll to position [35, 0]
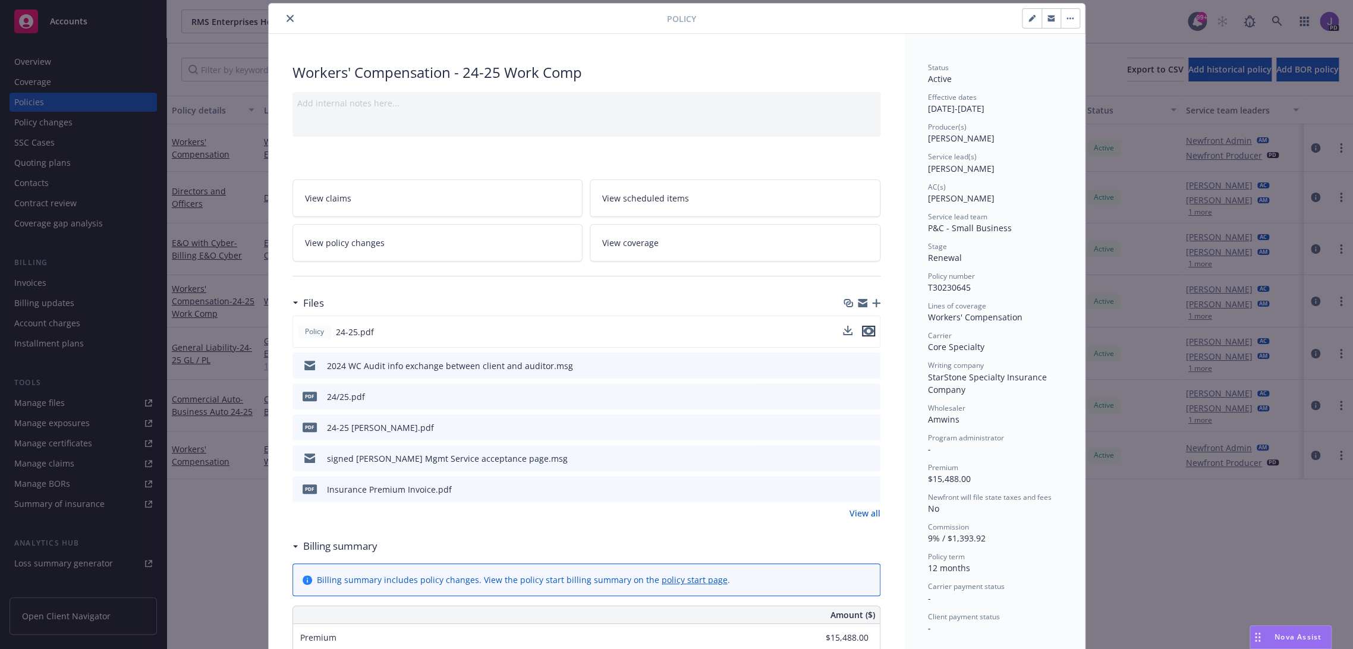
click at [863, 329] on icon "preview file" at bounding box center [868, 331] width 11 height 8
